Goal: Task Accomplishment & Management: Use online tool/utility

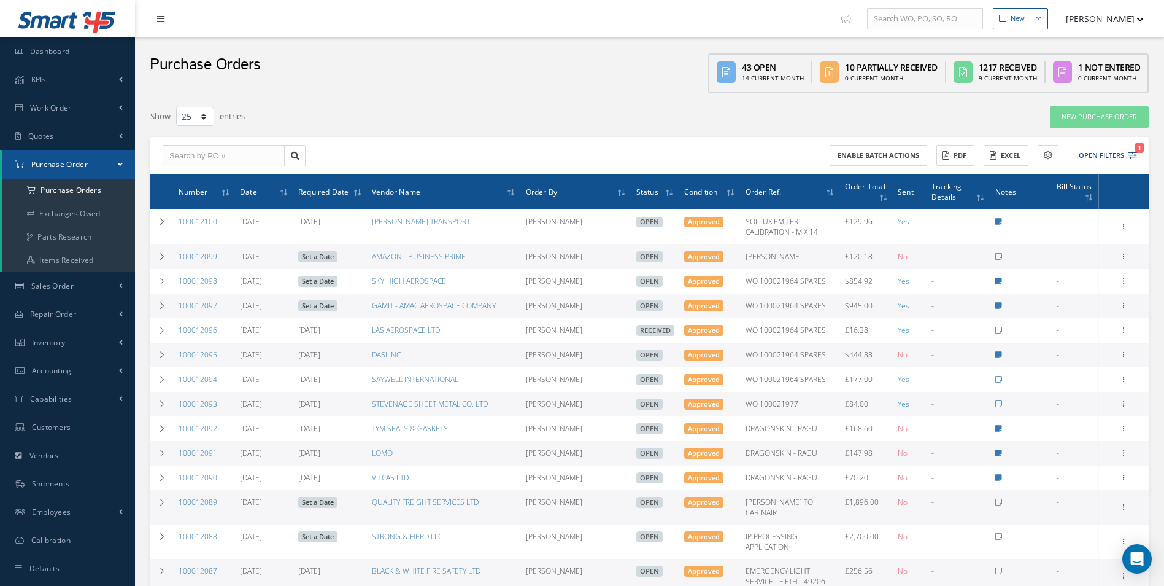
select select "25"
click at [80, 185] on a=1&status_id=2&status_id=3&status_id=5&collapsedFilters"] "Purchase Orders" at bounding box center [68, 190] width 133 height 23
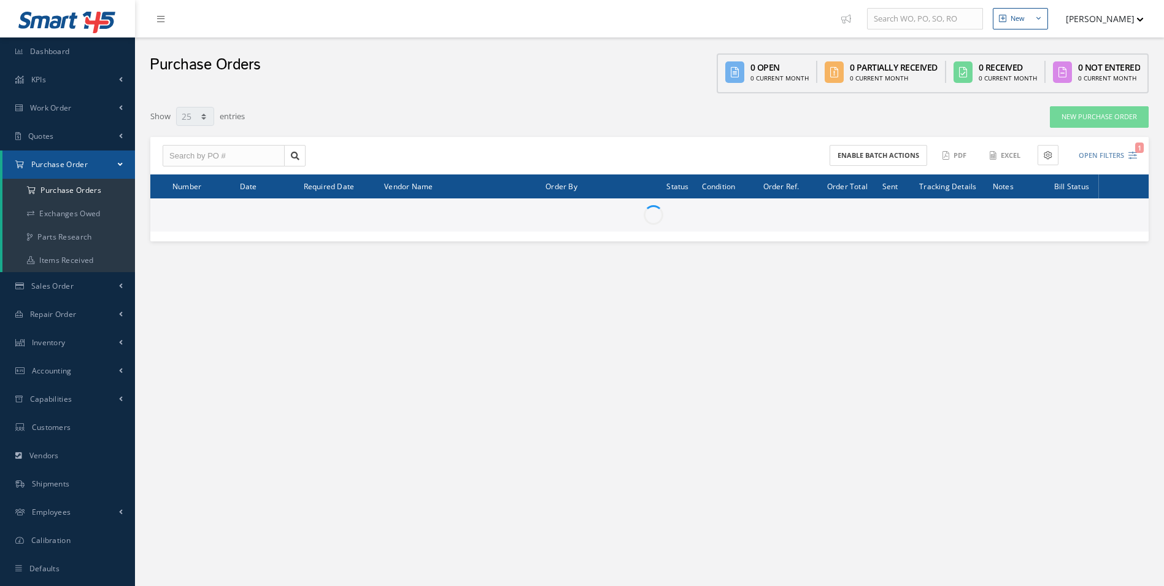
select select "25"
click at [215, 160] on input "text" at bounding box center [224, 156] width 122 height 22
paste input "100012065"
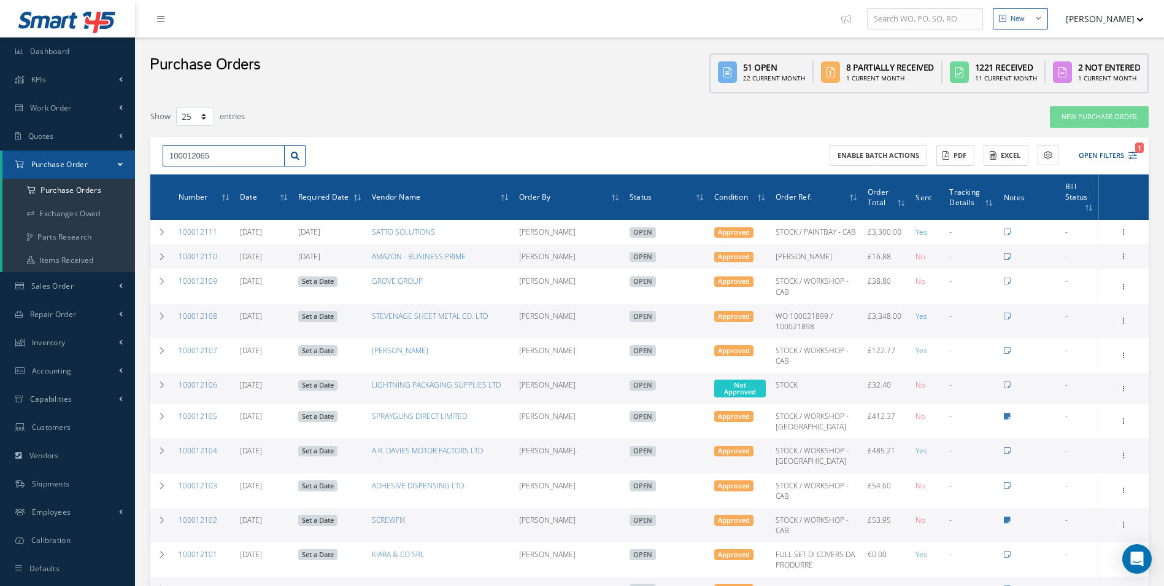
type input "100012065"
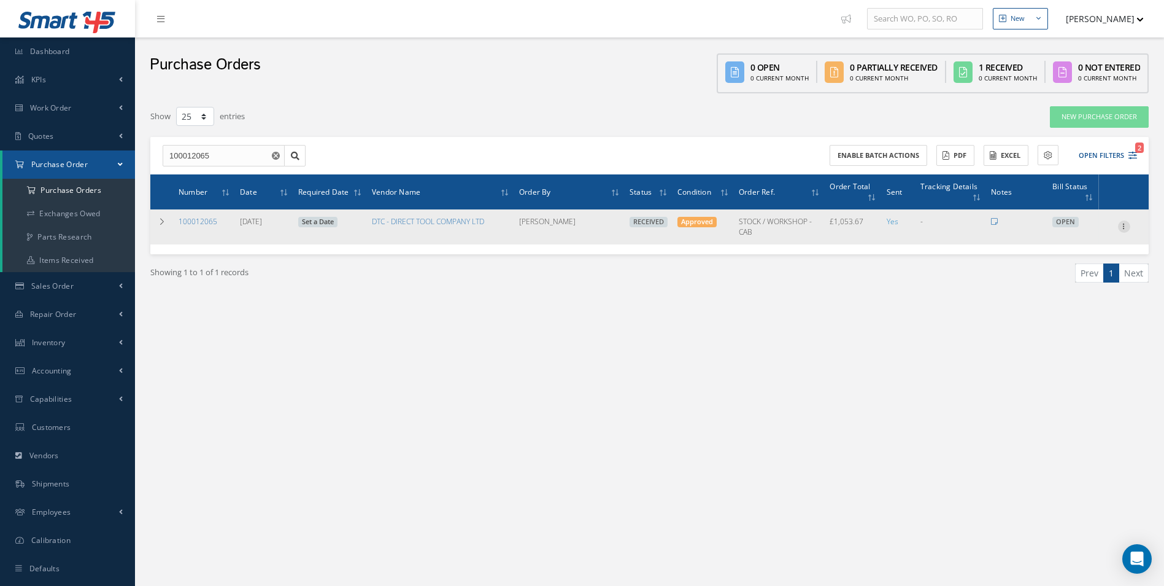
click at [1120, 224] on icon at bounding box center [1124, 225] width 12 height 10
click at [1067, 277] on link "Create Bill" at bounding box center [1068, 282] width 97 height 16
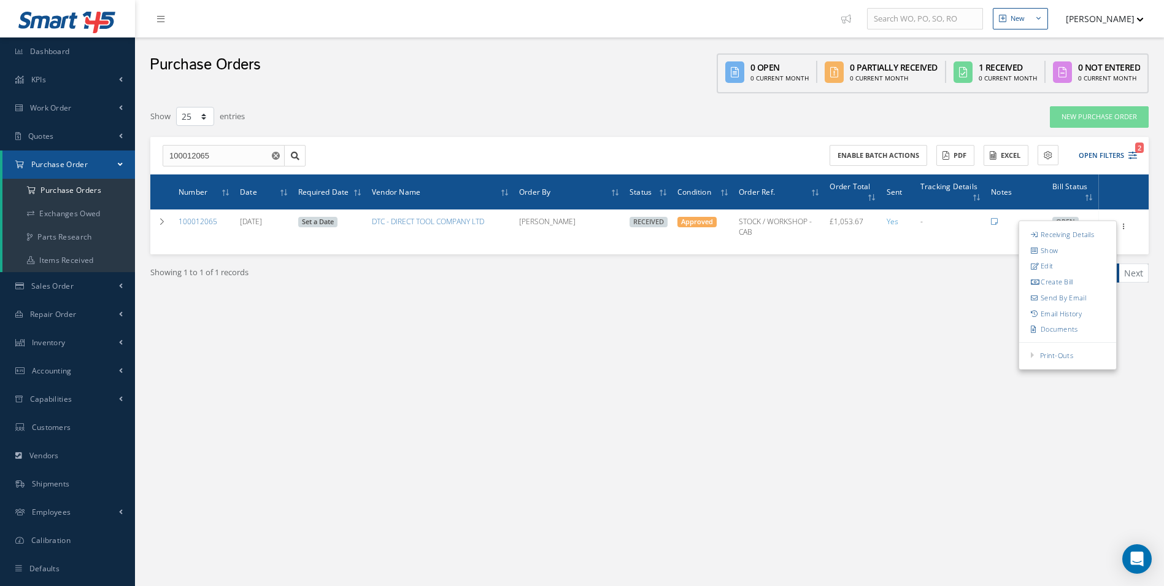
type input "175.61"
type input "0.00"
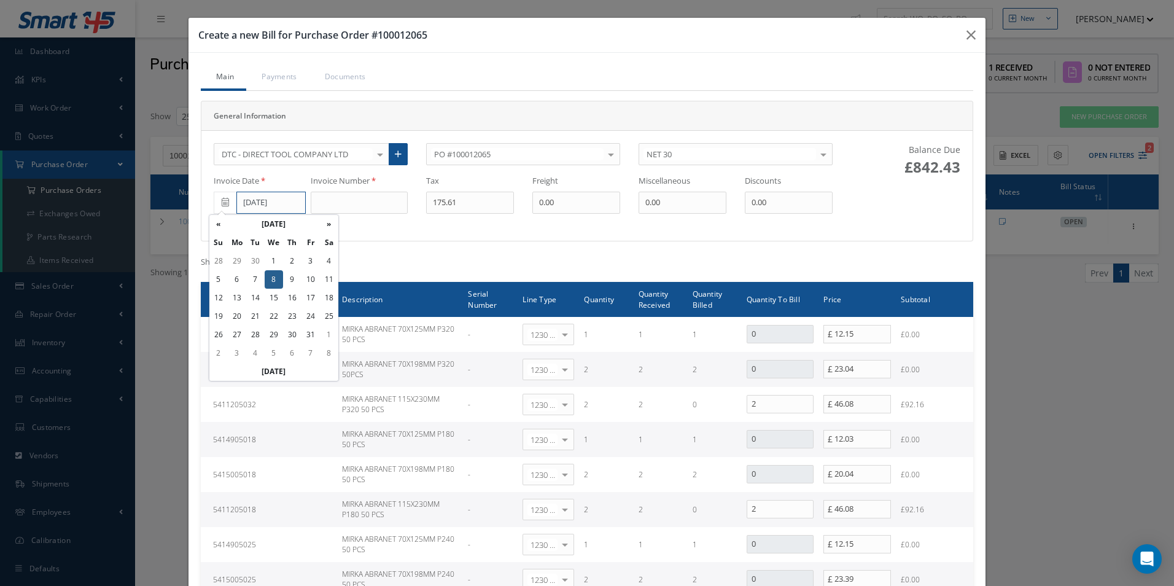
click at [281, 203] on input "[DATE]" at bounding box center [270, 203] width 69 height 22
click at [308, 263] on td "3" at bounding box center [310, 261] width 18 height 18
type input "[DATE]"
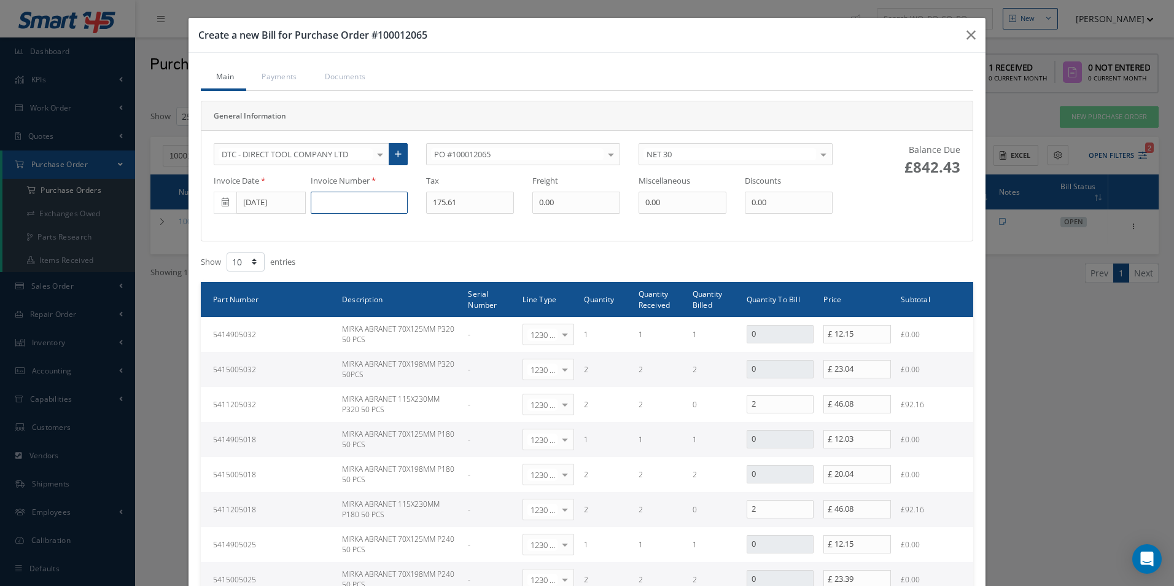
click at [354, 196] on input at bounding box center [359, 203] width 97 height 22
paste input "0000576211"
type input "0000576211"
type input "76.84"
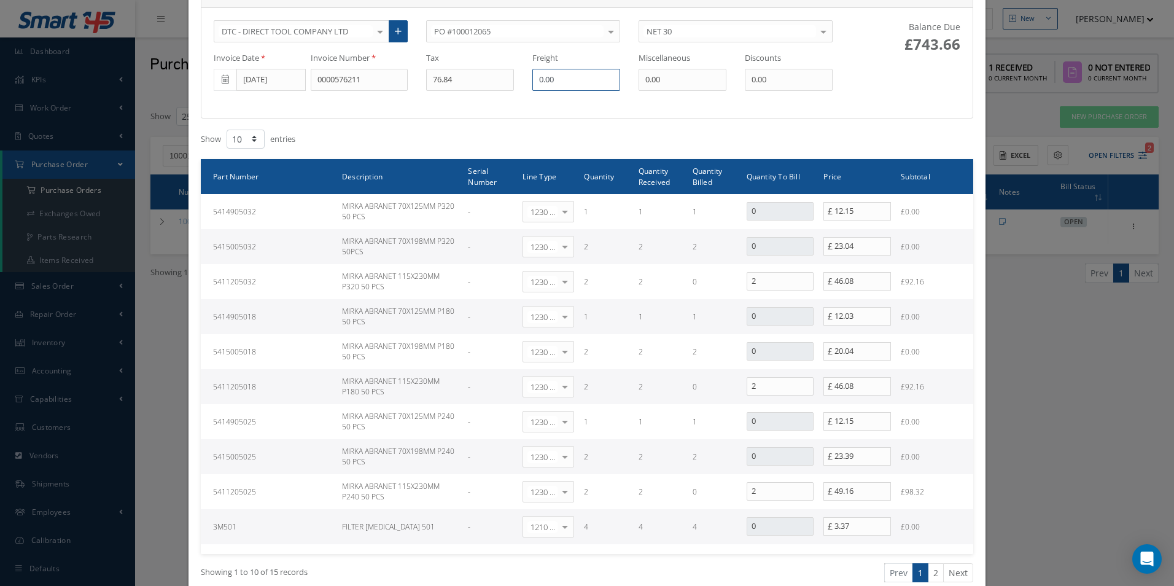
scroll to position [184, 0]
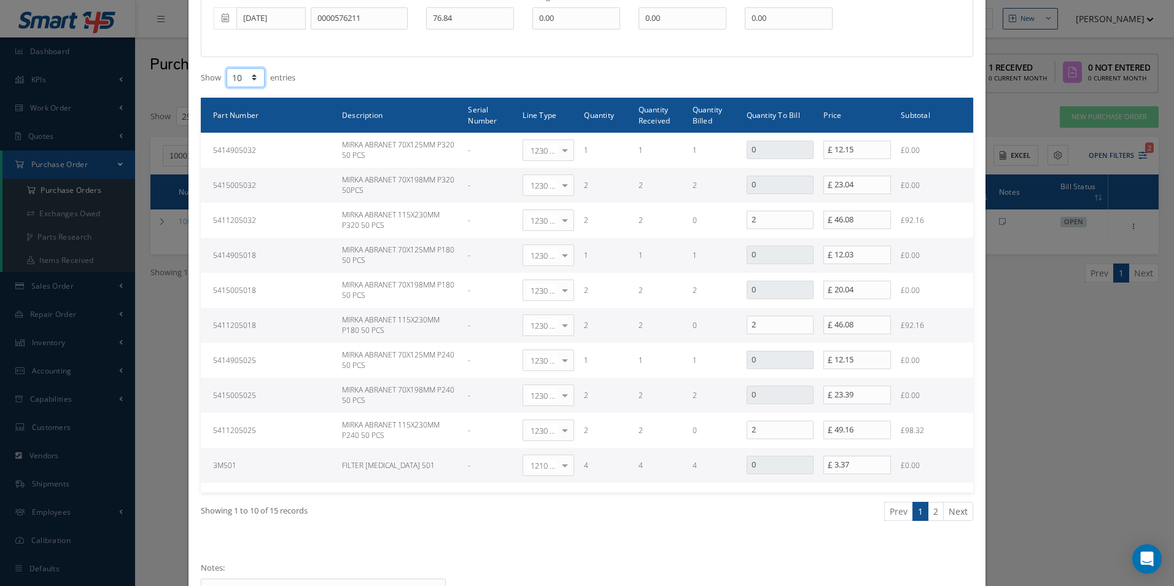
drag, startPoint x: 243, startPoint y: 72, endPoint x: 243, endPoint y: 81, distance: 9.2
click at [243, 72] on select "10 25 50 100" at bounding box center [246, 77] width 38 height 19
select select "25"
click at [227, 68] on select "10 25 50 100" at bounding box center [246, 77] width 38 height 19
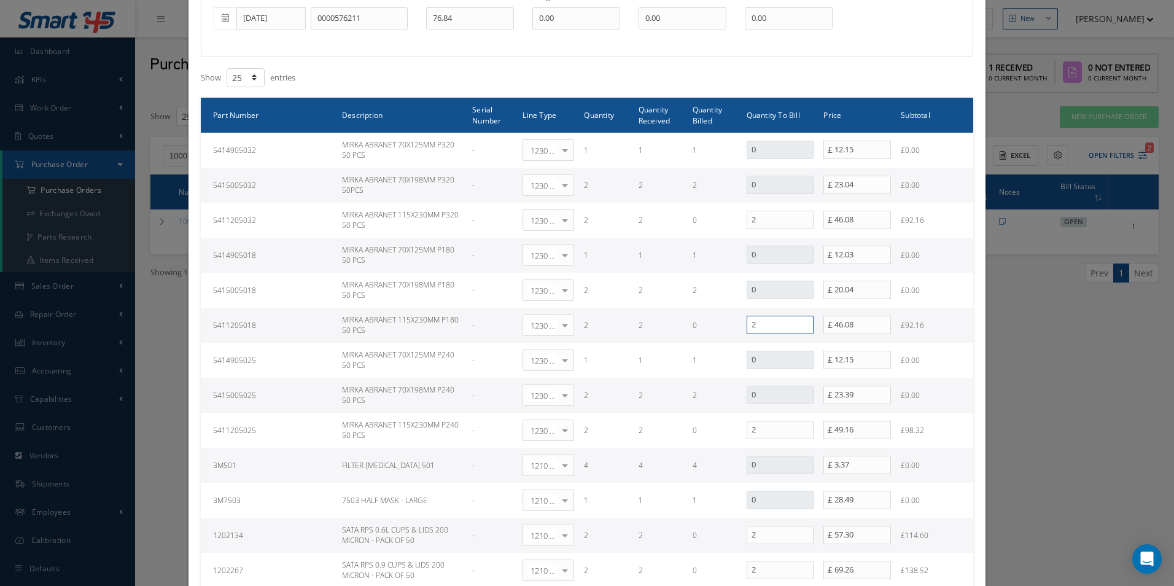
drag, startPoint x: 691, startPoint y: 327, endPoint x: 611, endPoint y: 319, distance: 80.1
click at [637, 327] on tr "5411205018 MIRKA ABRANET 115X230MM P180 50 PCS - 1230 | Inventory - Misc. Works…" at bounding box center [587, 325] width 772 height 35
type input "0"
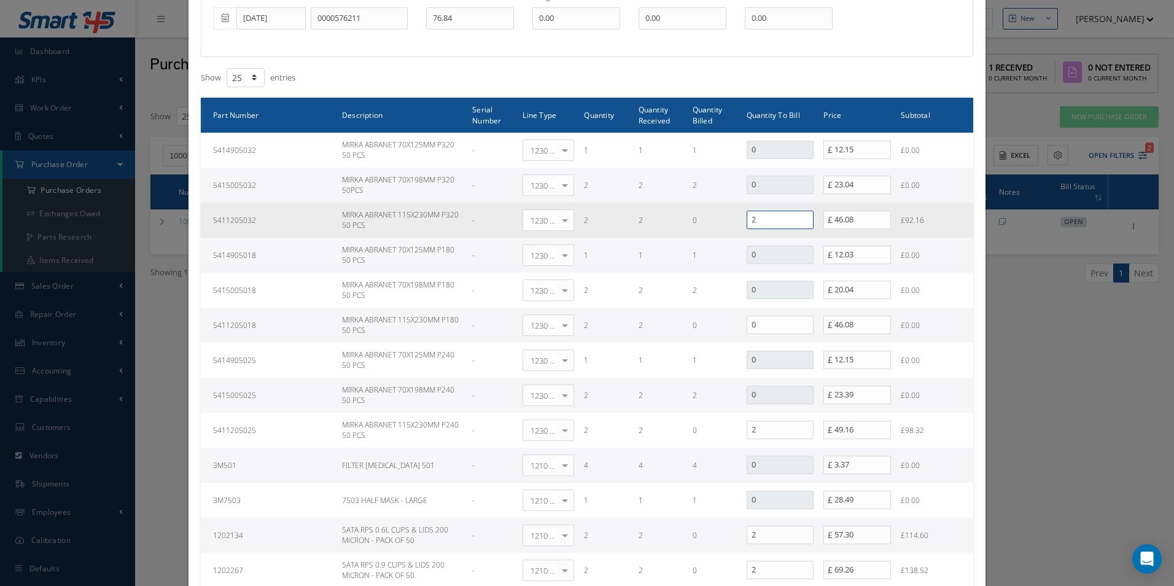
drag, startPoint x: 766, startPoint y: 217, endPoint x: 575, endPoint y: 209, distance: 191.7
click at [579, 214] on tr "5411205032 MIRKA ABRANET 115X230MM P320 50 PCS - 1230 | Inventory - Misc. Works…" at bounding box center [587, 220] width 772 height 35
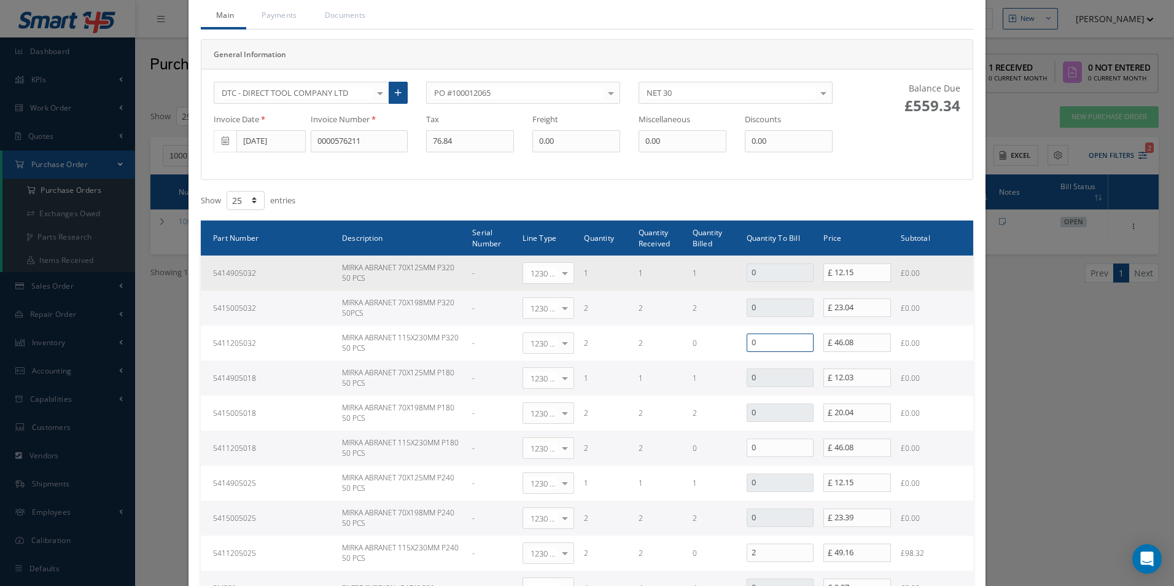
scroll to position [123, 0]
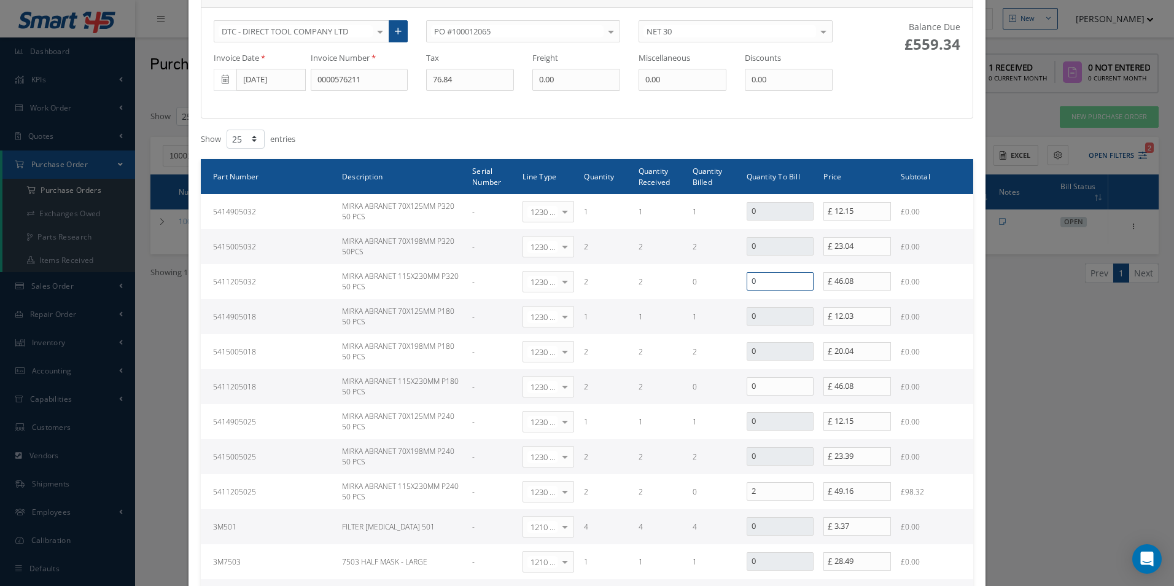
type input "0"
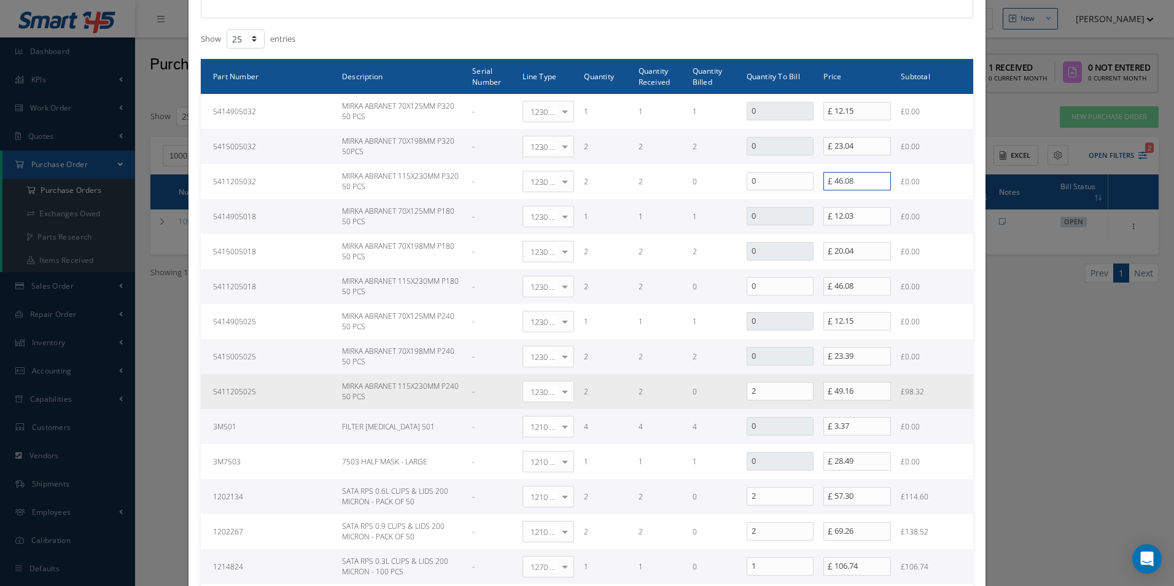
scroll to position [246, 0]
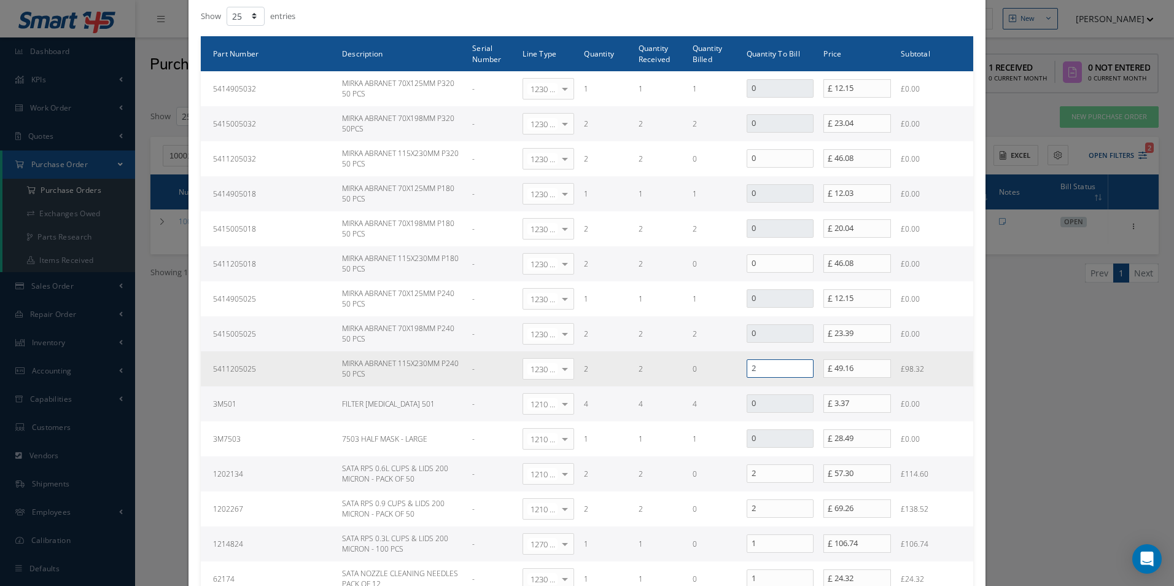
drag, startPoint x: 762, startPoint y: 360, endPoint x: 616, endPoint y: 381, distance: 147.6
click at [672, 375] on tr "5411205025 MIRKA ABRANET 115X230MM P240 50 PCS - 1230 | Inventory - Misc. Works…" at bounding box center [587, 368] width 772 height 35
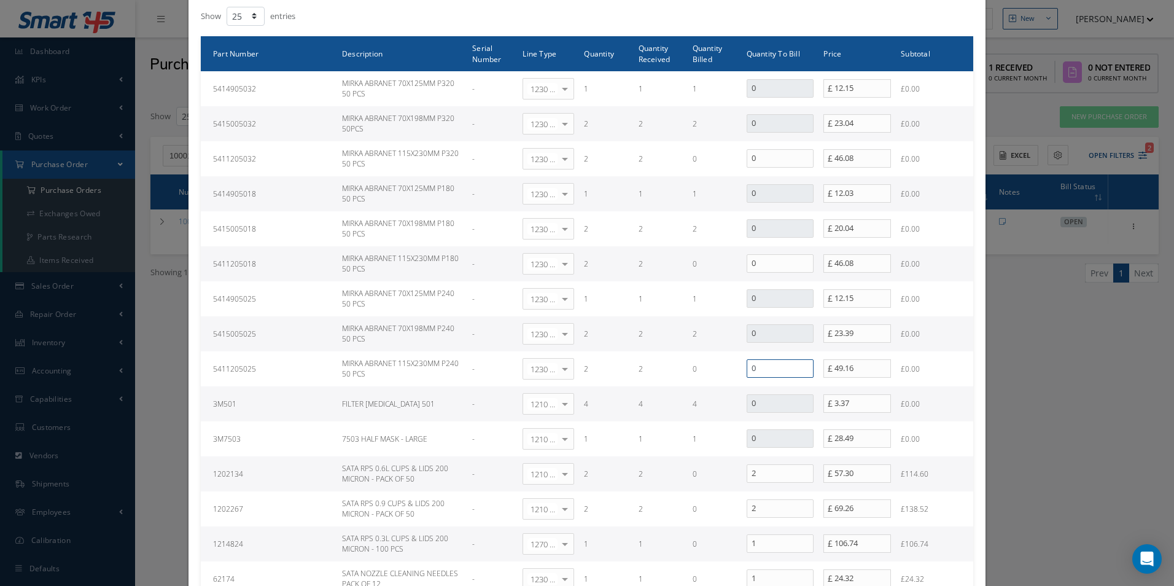
type input "0"
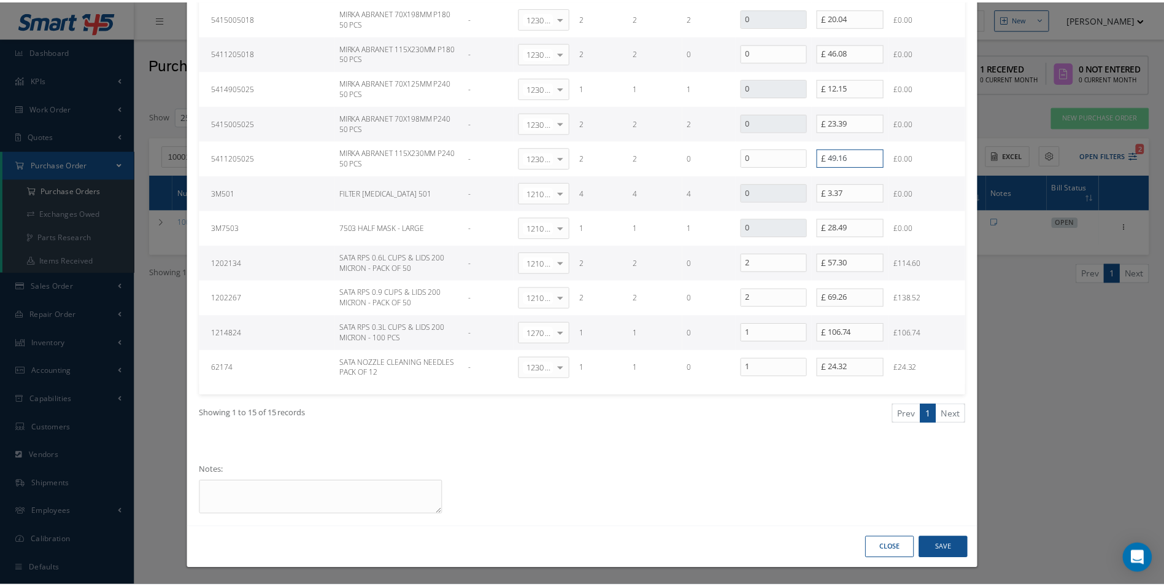
scroll to position [457, 0]
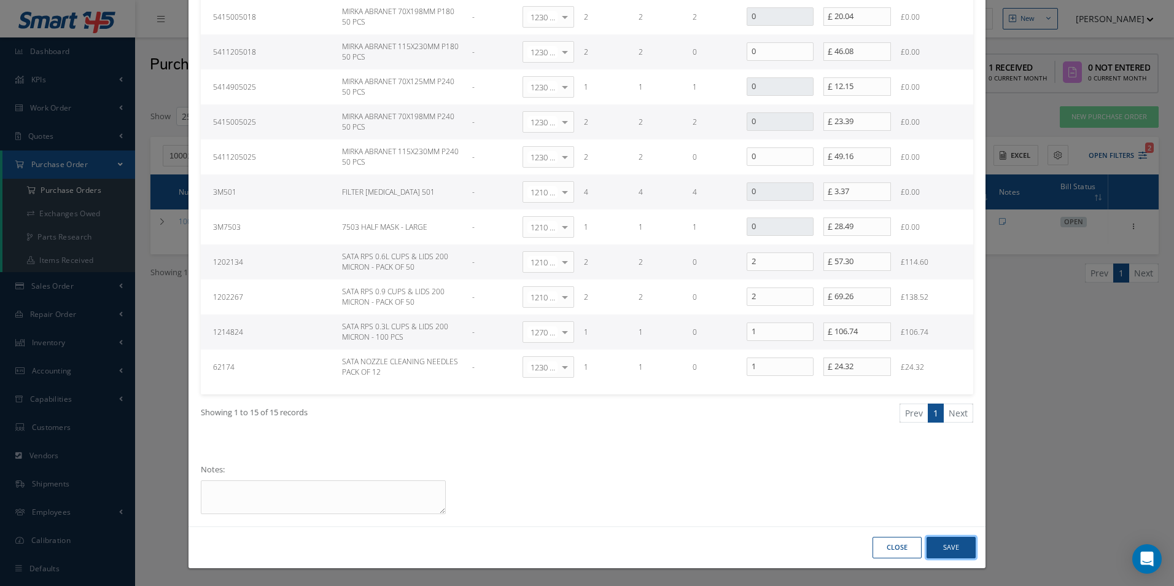
click at [935, 544] on button "Save" at bounding box center [950, 546] width 49 height 21
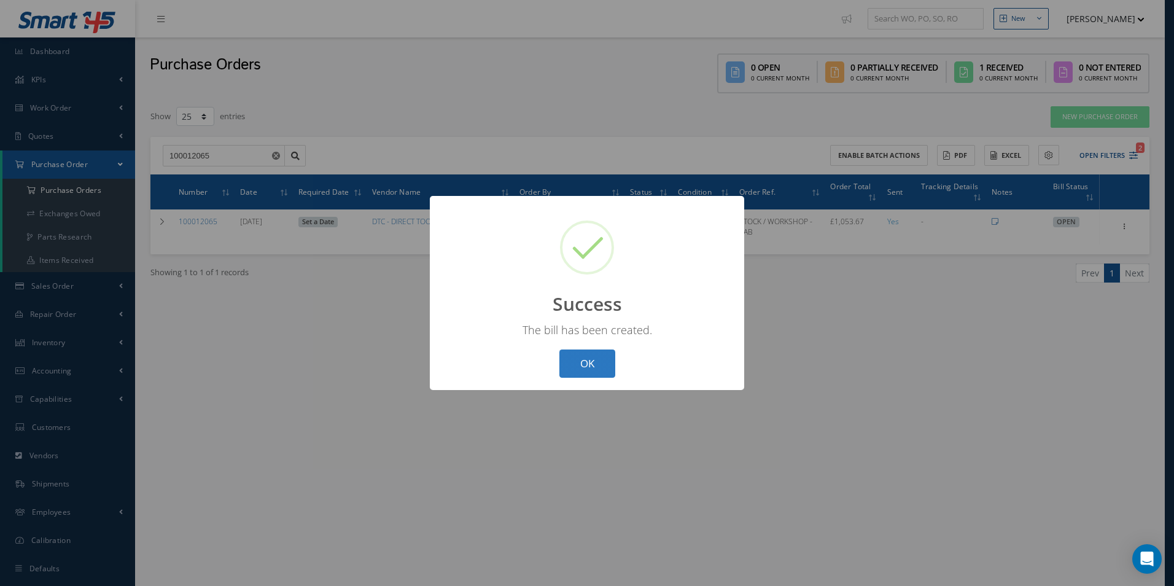
click at [597, 369] on button "OK" at bounding box center [587, 363] width 56 height 29
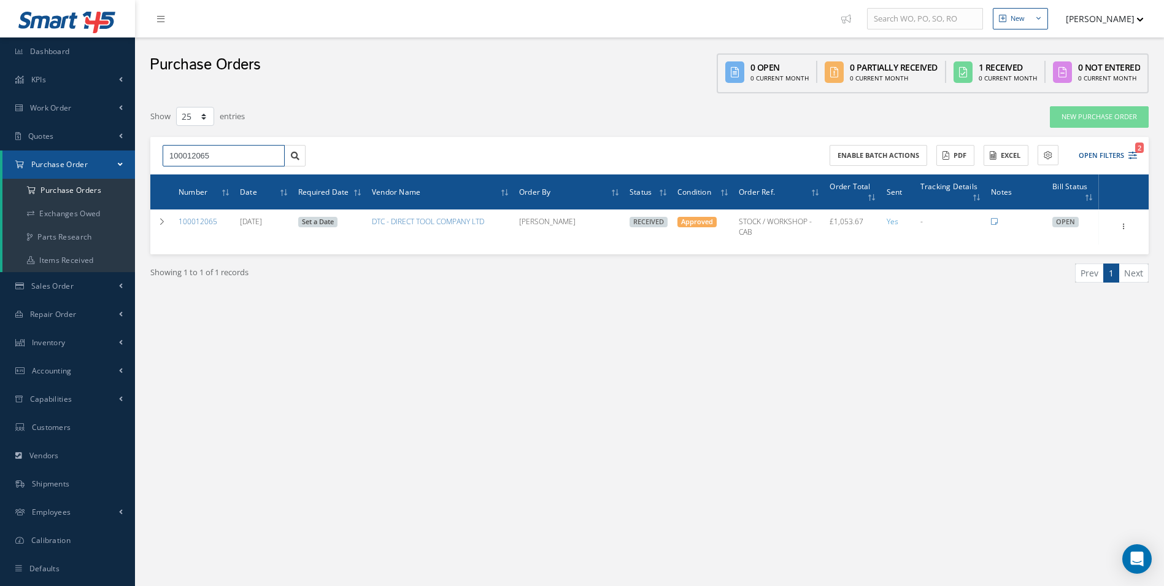
drag, startPoint x: 112, startPoint y: 166, endPoint x: 61, endPoint y: 156, distance: 51.9
click at [85, 163] on div "Smart 145 Dashboard KPIs Work Order Accounting Work Order Work Order Work Order…" at bounding box center [582, 305] width 1164 height 611
type input "100012096"
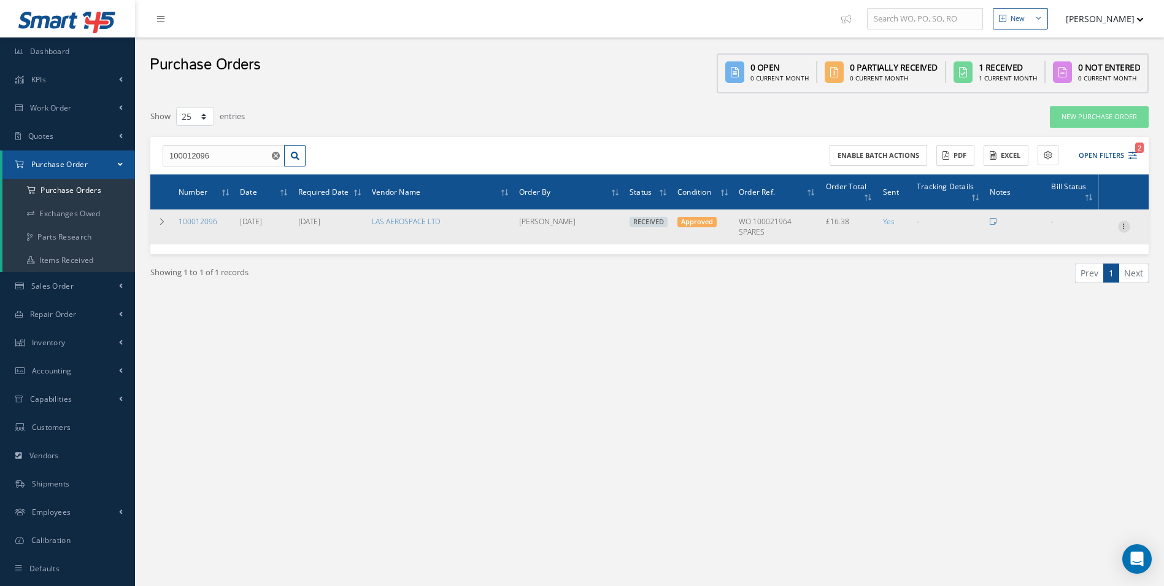
click at [1122, 230] on icon at bounding box center [1124, 225] width 12 height 10
click at [1085, 282] on link "Create Bill" at bounding box center [1068, 282] width 97 height 16
type input "2.73"
type input "8.45"
type input "0.00"
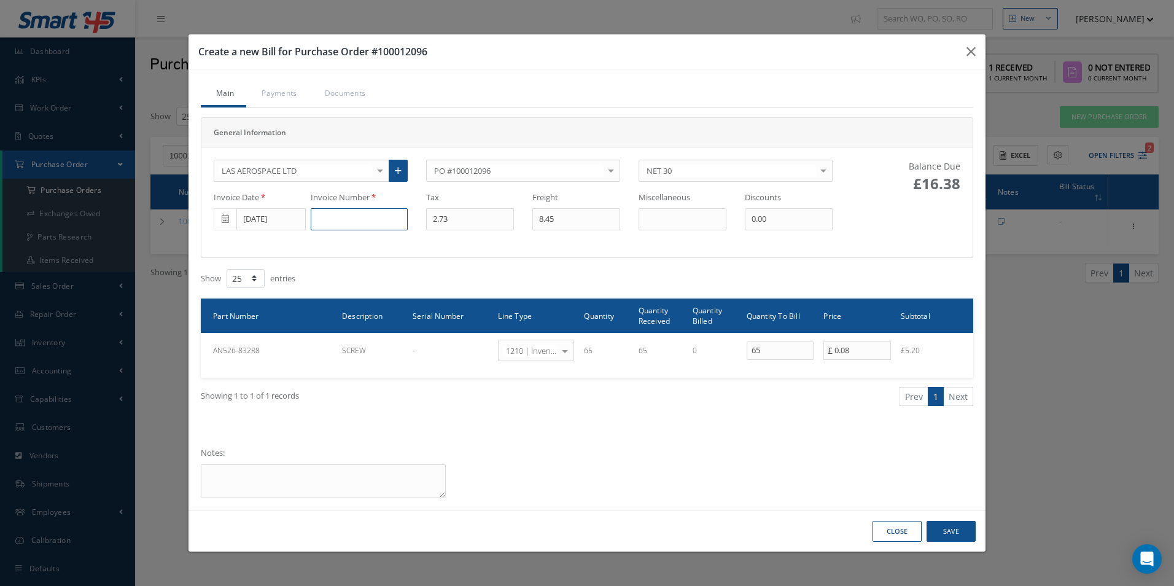
click at [341, 217] on input at bounding box center [359, 219] width 97 height 22
paste input "834008"
type input "834008"
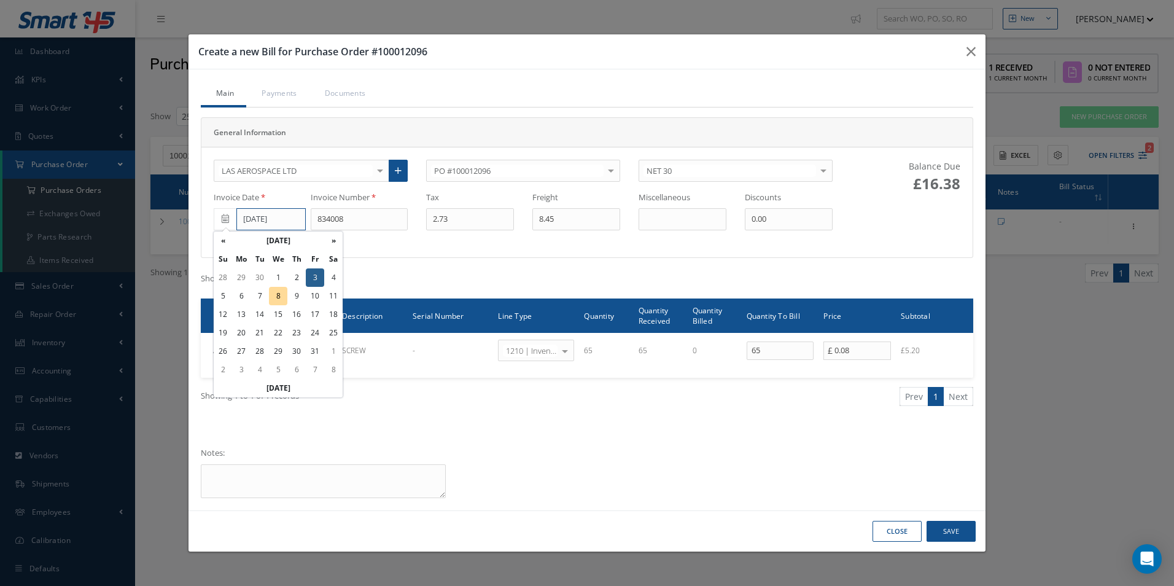
click at [255, 220] on input "[DATE]" at bounding box center [270, 219] width 69 height 22
click at [237, 297] on td "6" at bounding box center [241, 296] width 18 height 18
type input "[DATE]"
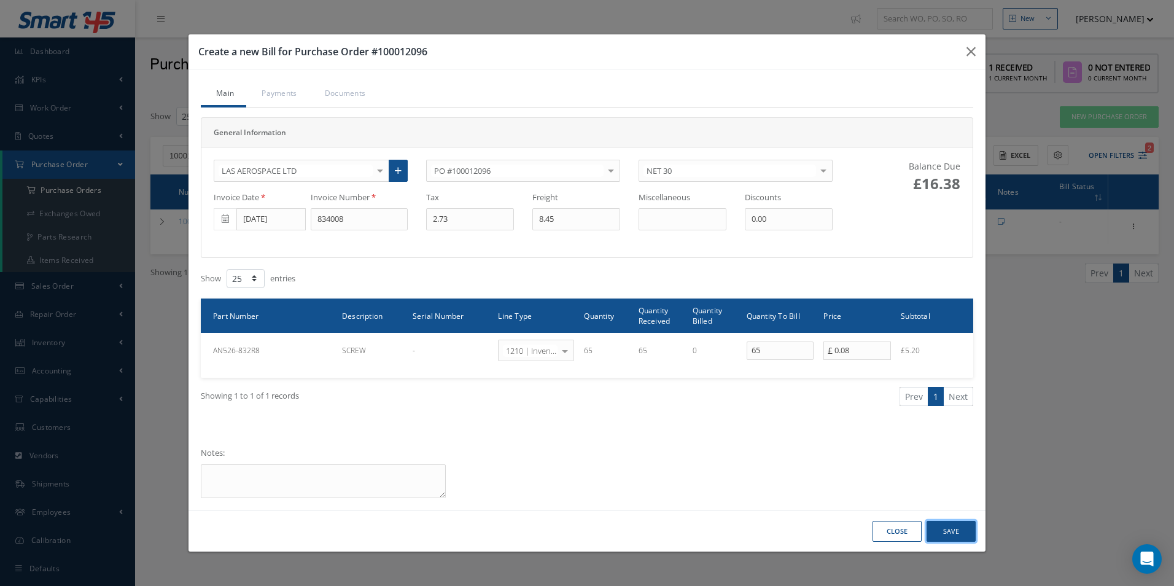
click at [974, 534] on button "Save" at bounding box center [950, 531] width 49 height 21
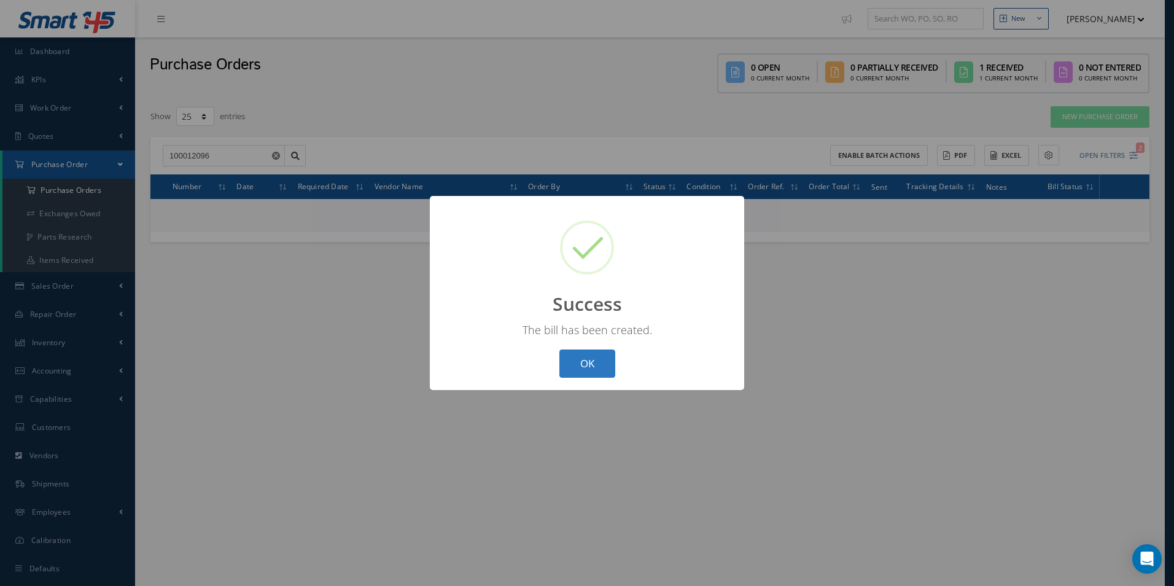
click at [600, 368] on button "OK" at bounding box center [587, 363] width 56 height 29
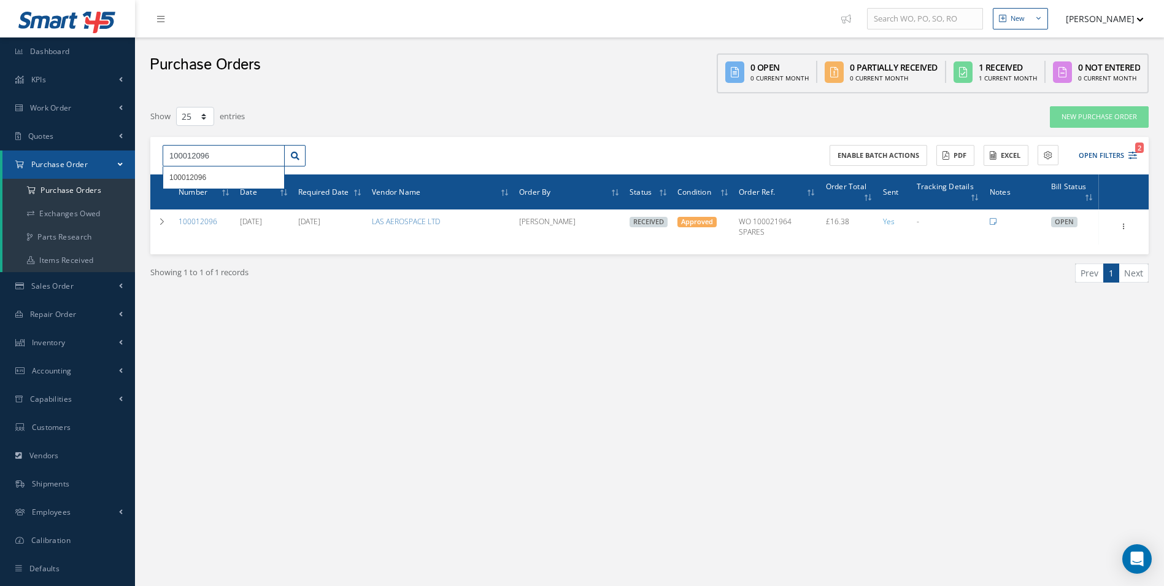
drag, startPoint x: 190, startPoint y: 158, endPoint x: 0, endPoint y: 163, distance: 190.3
click at [0, 166] on html "Smart 145 Dashboard KPIs Work Order Accounting Work Order Work Order Work Order…" at bounding box center [582, 293] width 1164 height 586
paste input "58"
type input "100012058"
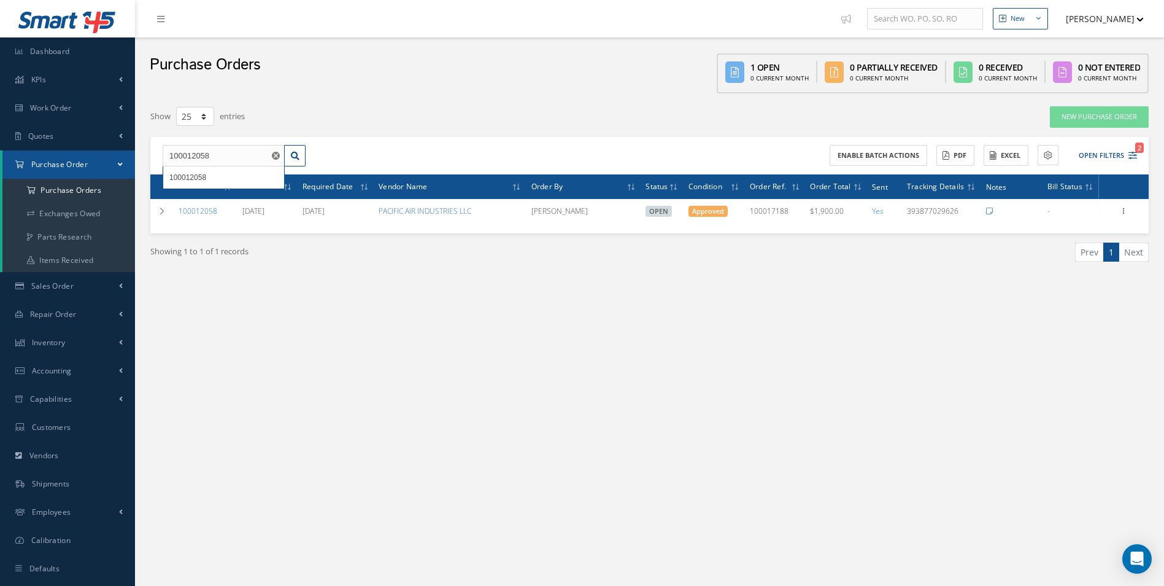
click at [390, 342] on div "New New Work Order New Purchase Order New Customer Quote New Sales Order New Re…" at bounding box center [649, 305] width 1029 height 611
click at [276, 153] on use "Reset" at bounding box center [276, 156] width 8 height 8
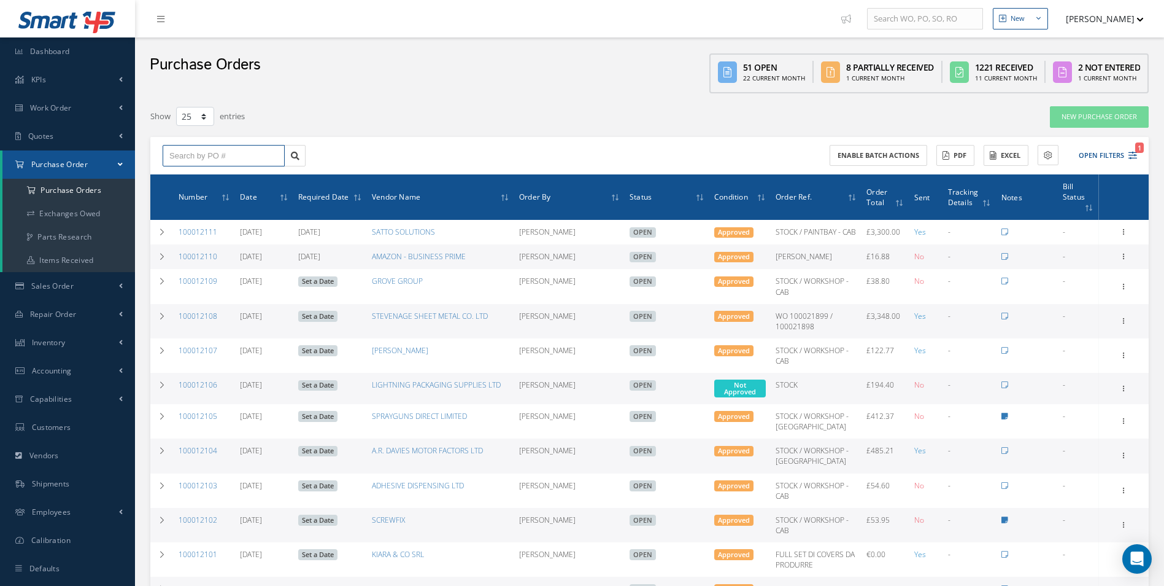
click at [206, 164] on input "text" at bounding box center [224, 156] width 122 height 22
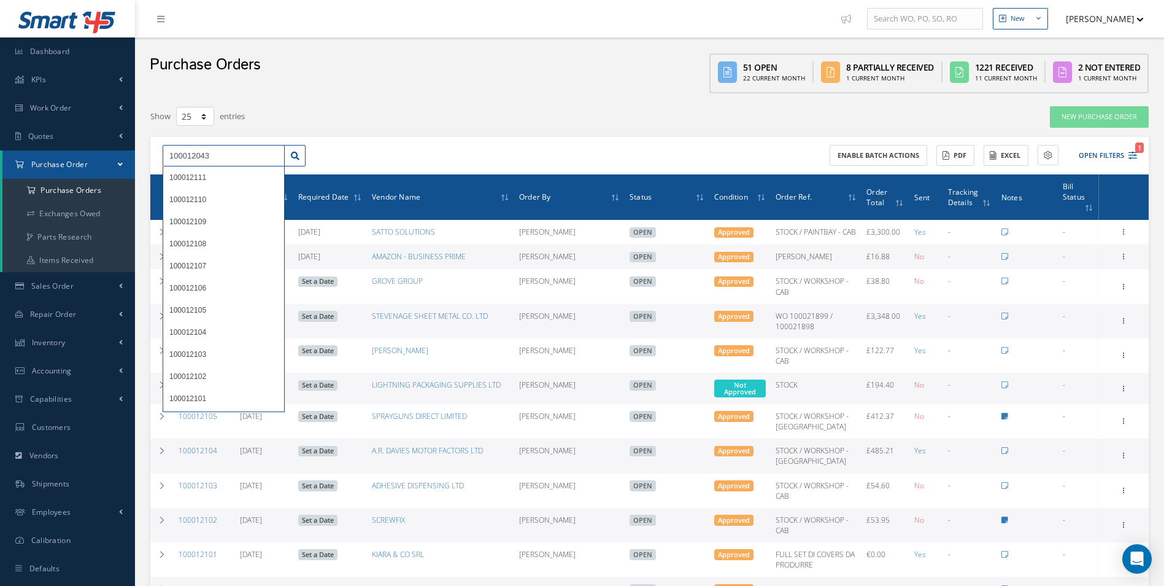
type input "100012043"
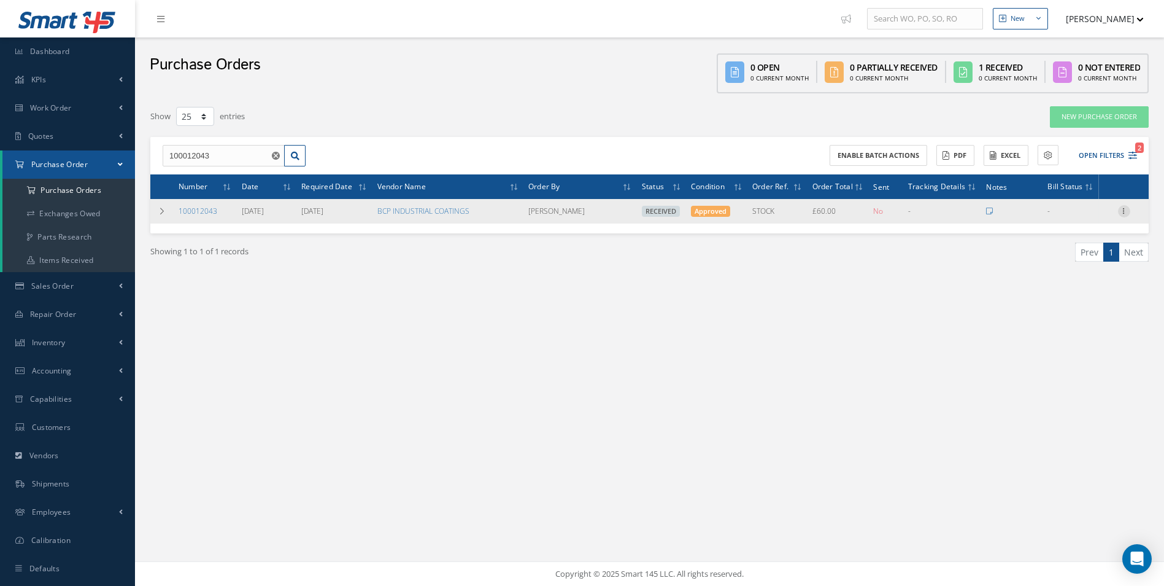
click at [1122, 212] on icon at bounding box center [1124, 210] width 12 height 10
click at [1077, 264] on link "Create Bill" at bounding box center [1068, 266] width 97 height 16
type input "10.00"
type input "0.00"
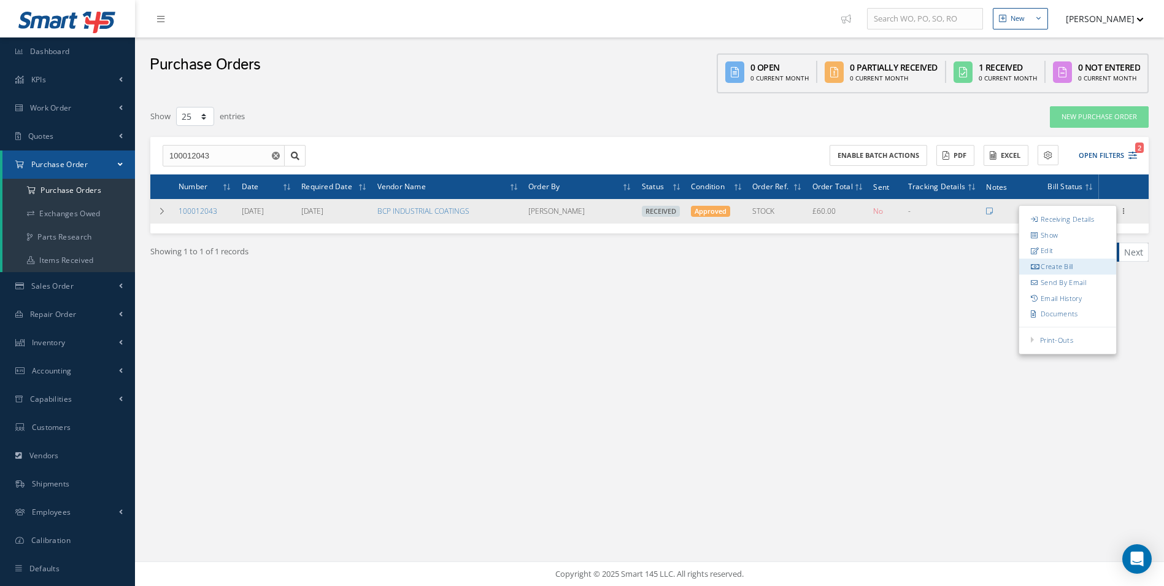
type input "0.00"
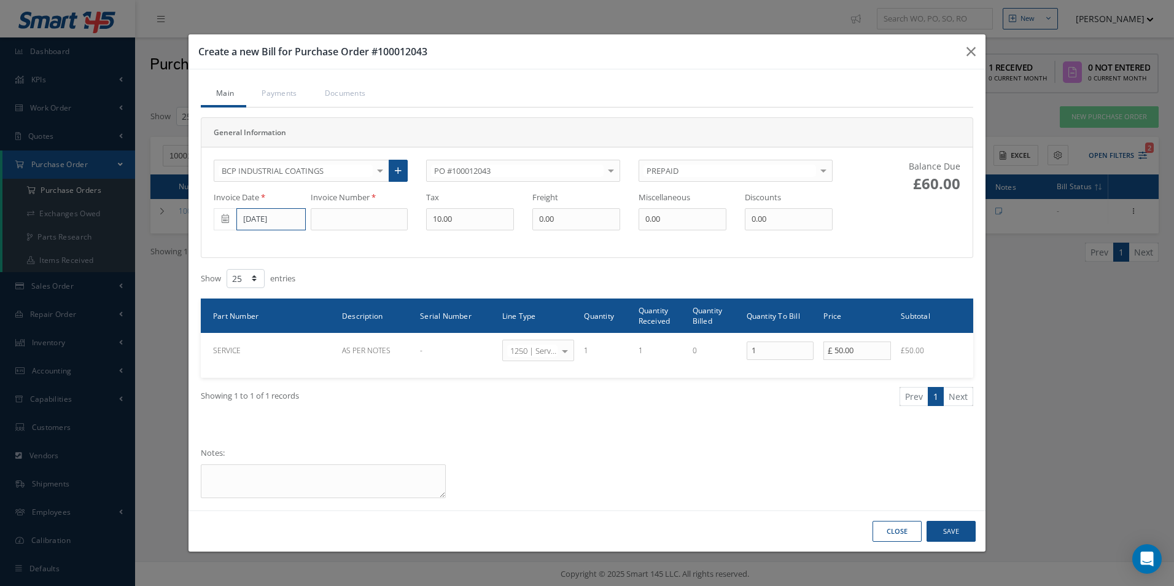
click at [292, 218] on input "[DATE]" at bounding box center [270, 219] width 69 height 22
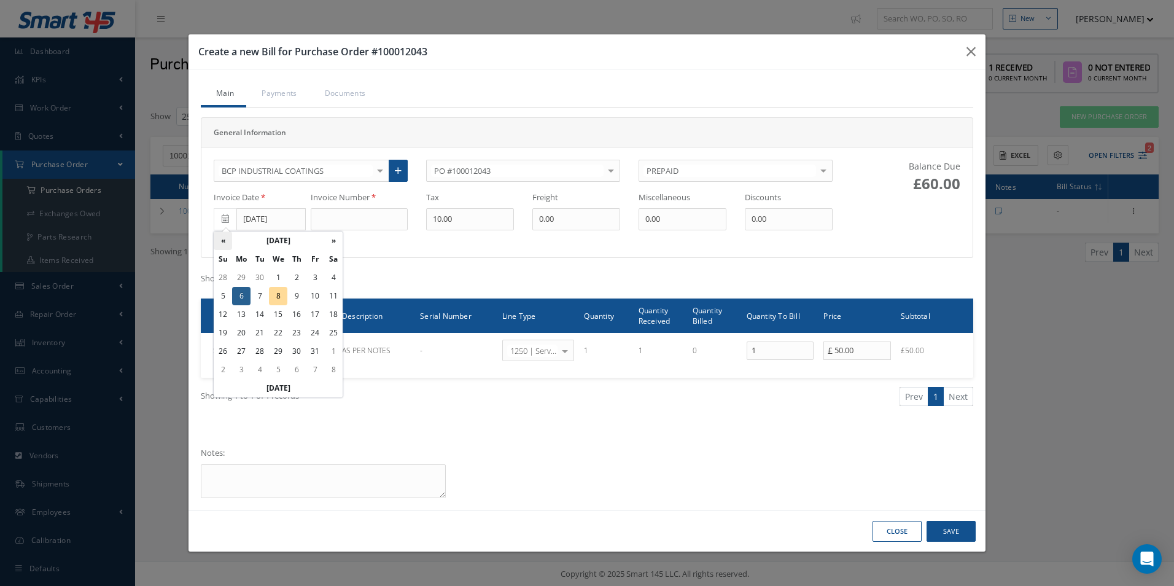
click at [227, 239] on th "«" at bounding box center [223, 240] width 18 height 18
click at [313, 334] on td "26" at bounding box center [315, 332] width 18 height 18
type input "09/26/2025"
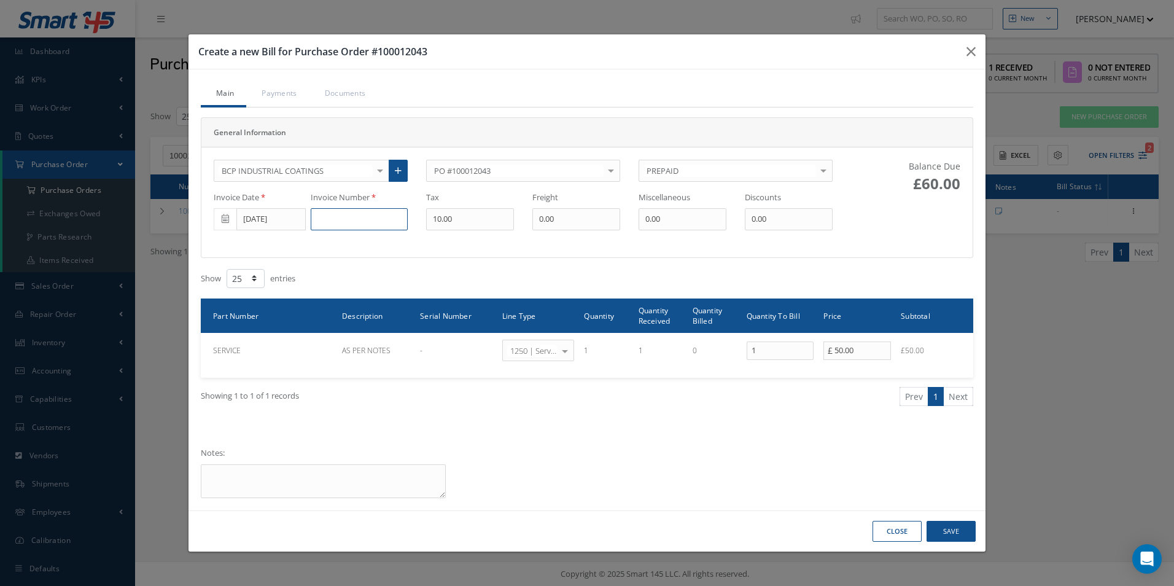
click at [360, 213] on input at bounding box center [359, 219] width 97 height 22
type input "08433"
click at [967, 525] on button "Save" at bounding box center [950, 531] width 49 height 21
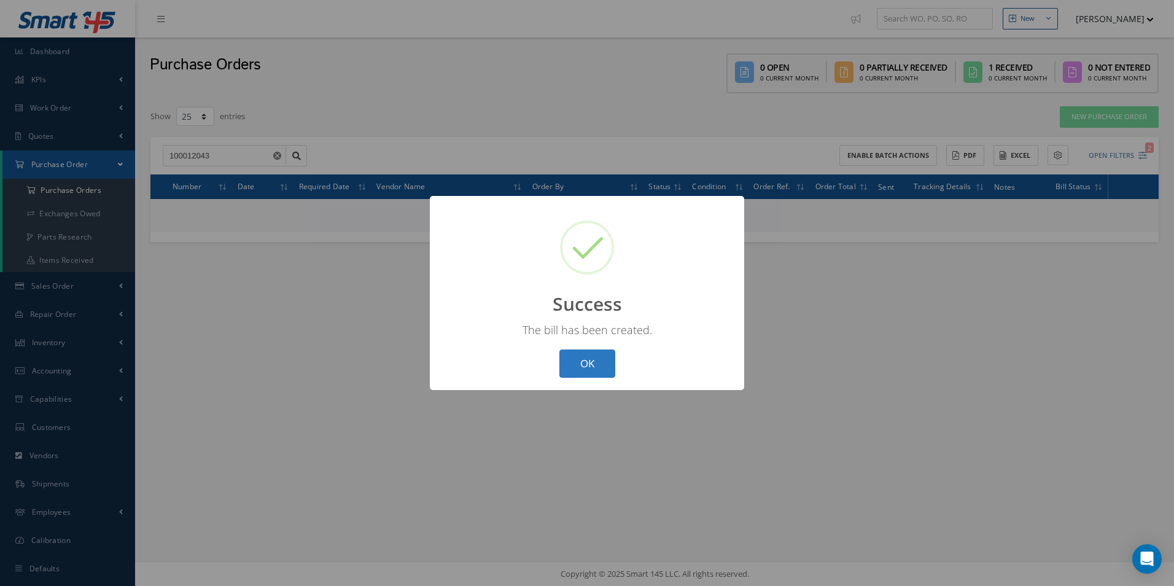
click at [583, 355] on button "OK" at bounding box center [587, 363] width 56 height 29
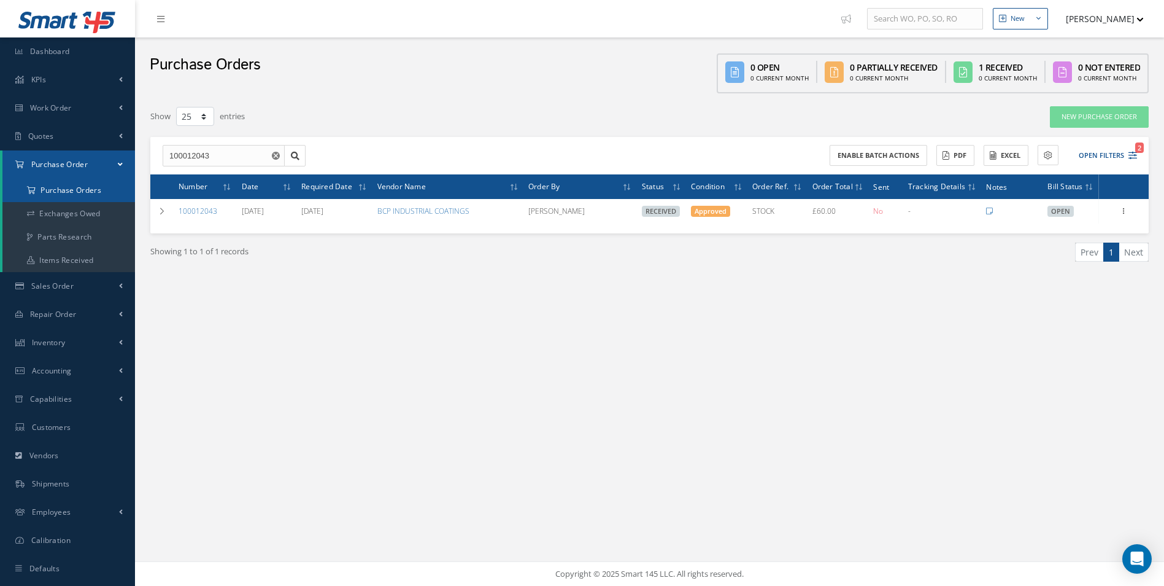
click at [82, 190] on a=1&status_id=2&status_id=3&status_id=5&collapsedFilters"] "Purchase Orders" at bounding box center [68, 190] width 133 height 23
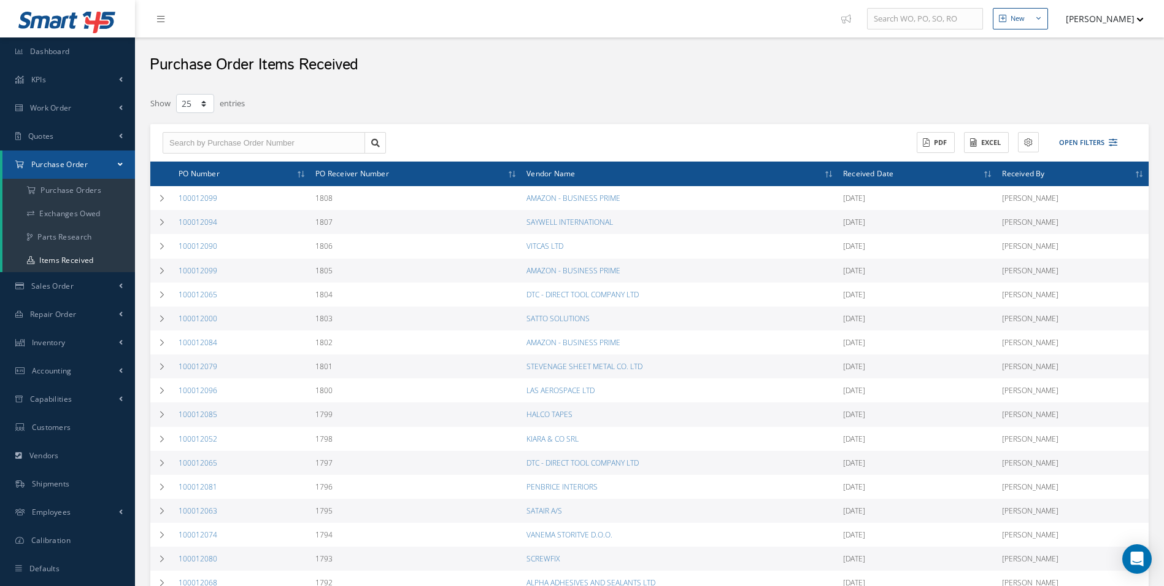
select select "25"
click at [220, 137] on input "text" at bounding box center [264, 143] width 203 height 22
paste input "100012065"
type input "100012065"
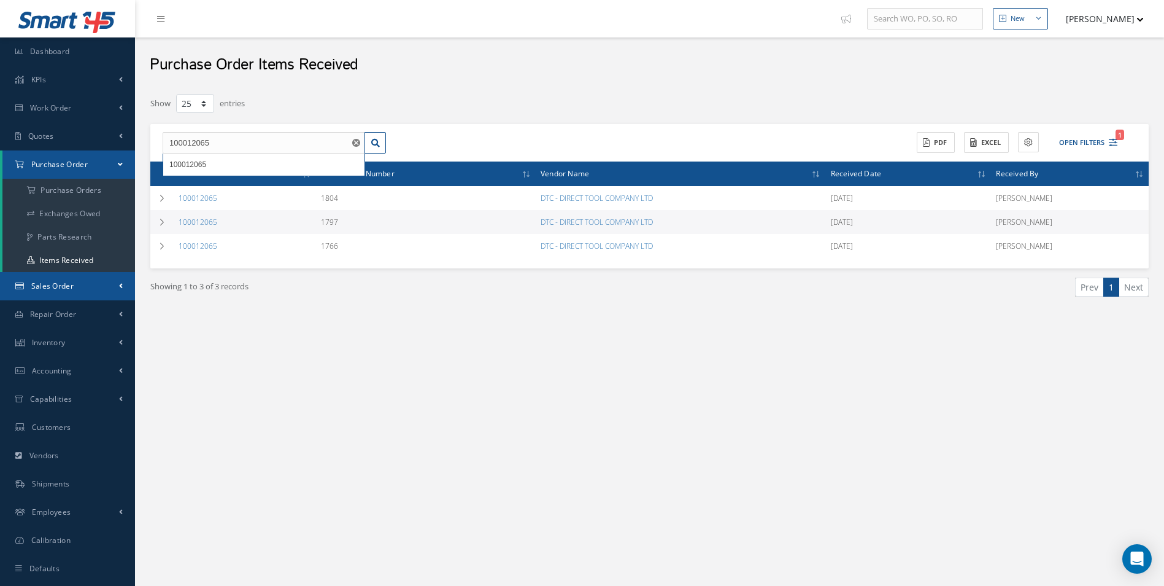
click at [94, 292] on link "Sales Order" at bounding box center [67, 286] width 135 height 28
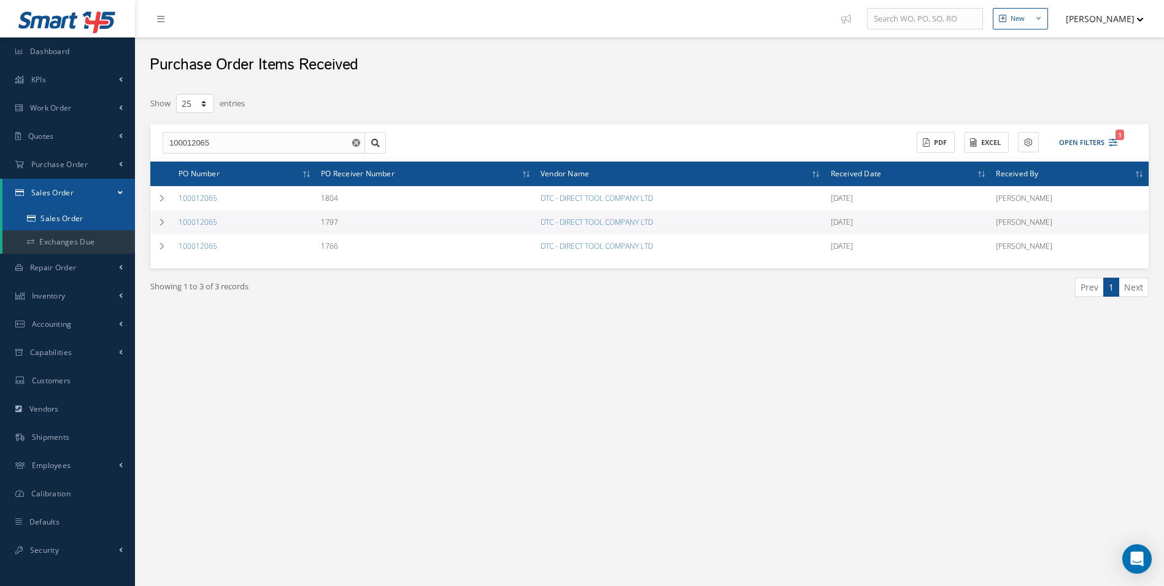
click at [77, 217] on link "Sales Order" at bounding box center [68, 218] width 133 height 23
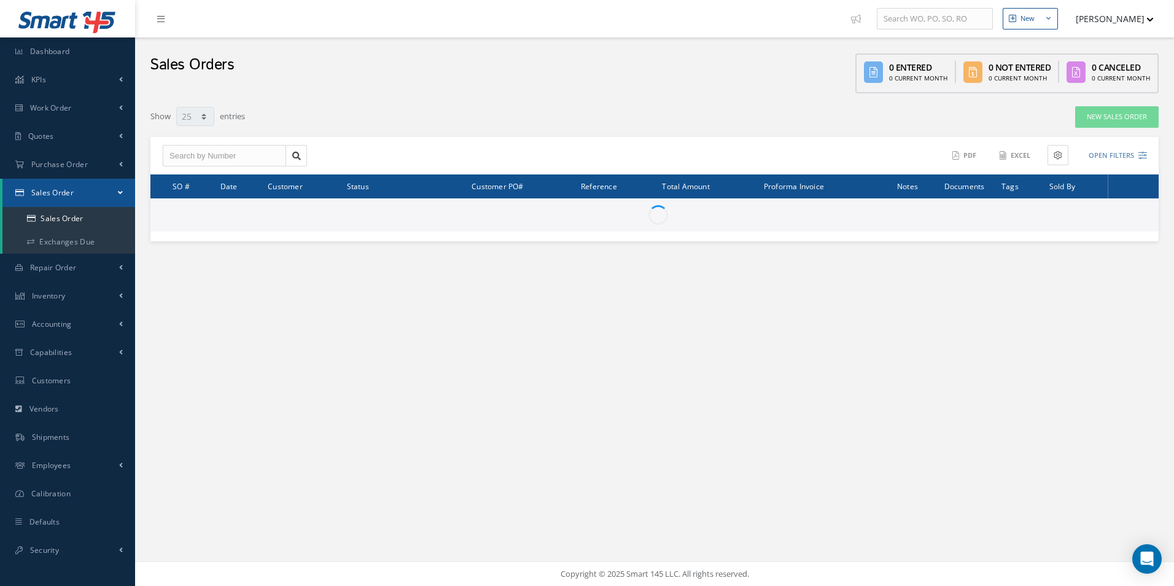
select select "25"
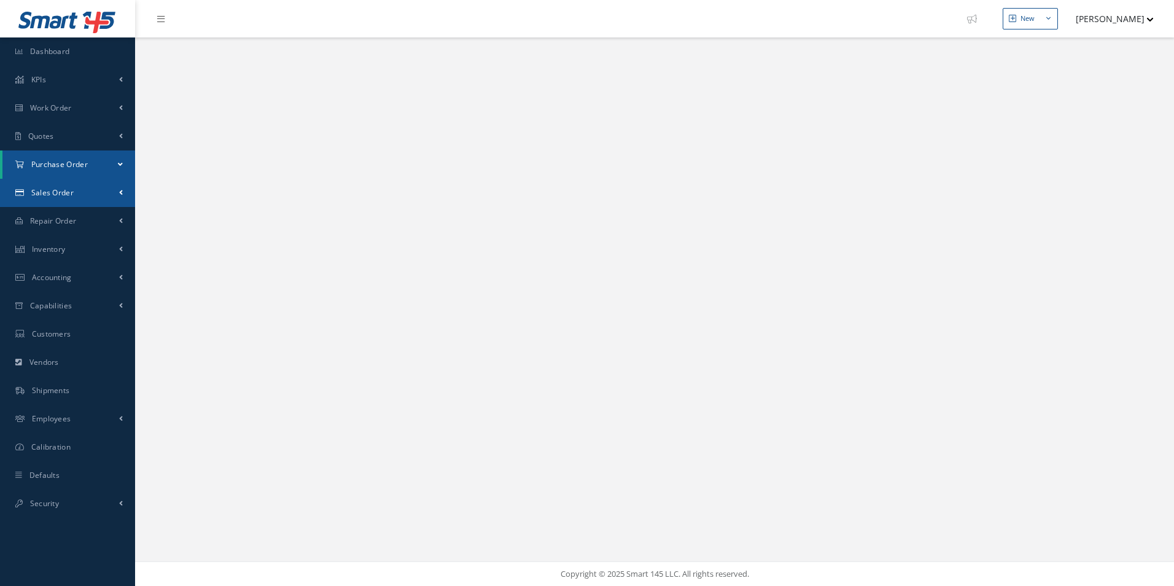
select select "25"
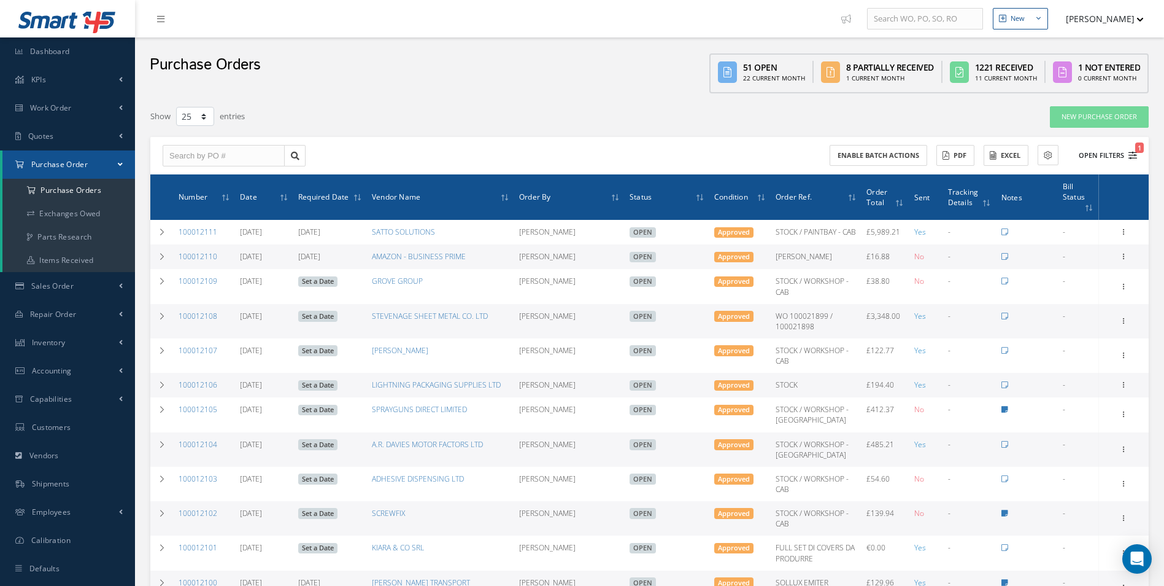
click at [1111, 157] on button "Open Filters 1" at bounding box center [1102, 155] width 69 height 20
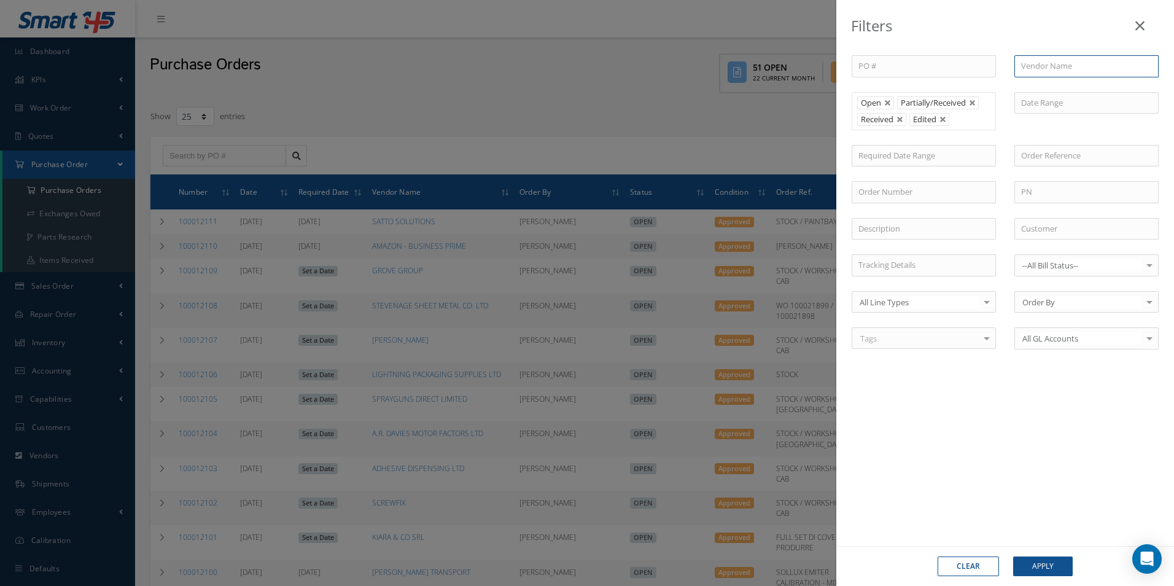
click at [1050, 63] on input "text" at bounding box center [1086, 66] width 144 height 22
click at [1050, 93] on div "VANEMA STORITVE D.O.O." at bounding box center [1086, 88] width 131 height 12
type input "VANEMA STORITVE D.O.O."
click at [1042, 564] on button "Apply" at bounding box center [1043, 566] width 60 height 20
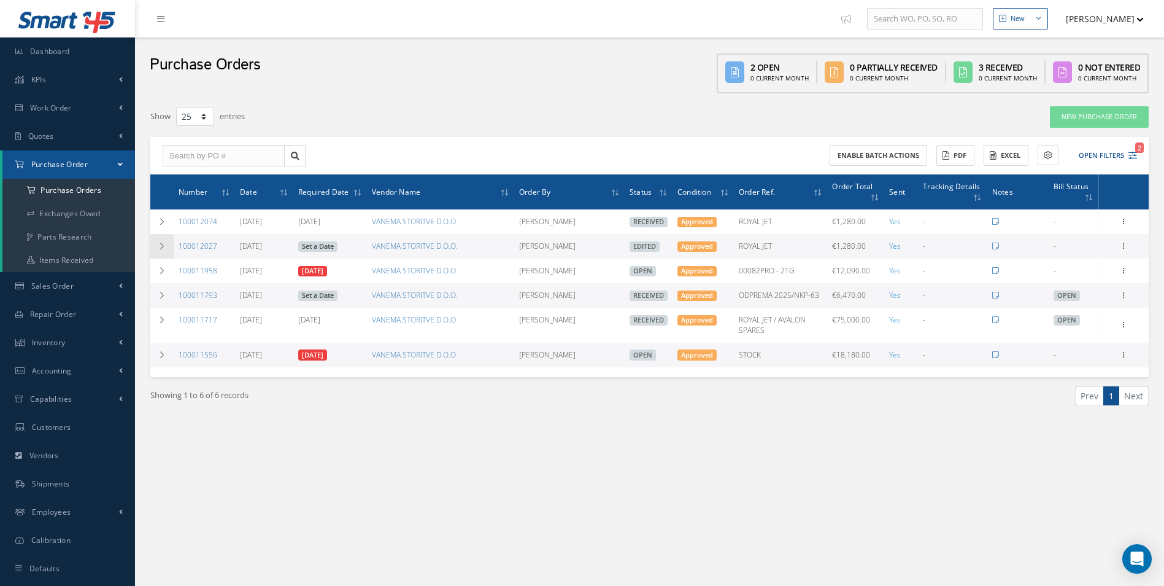
click at [163, 248] on icon at bounding box center [162, 245] width 9 height 7
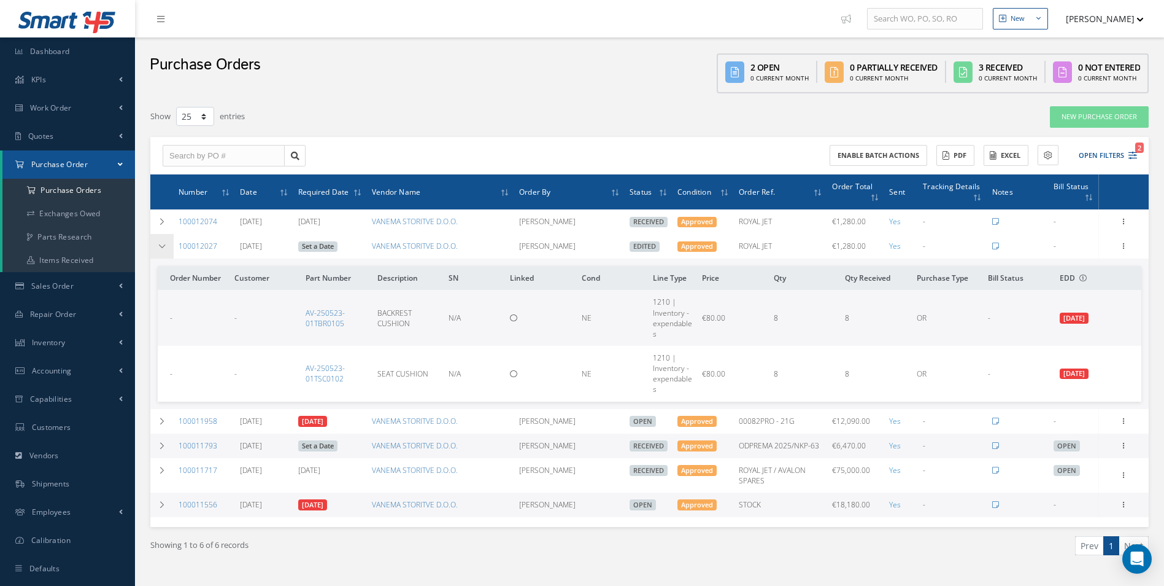
click at [163, 248] on icon at bounding box center [162, 245] width 9 height 7
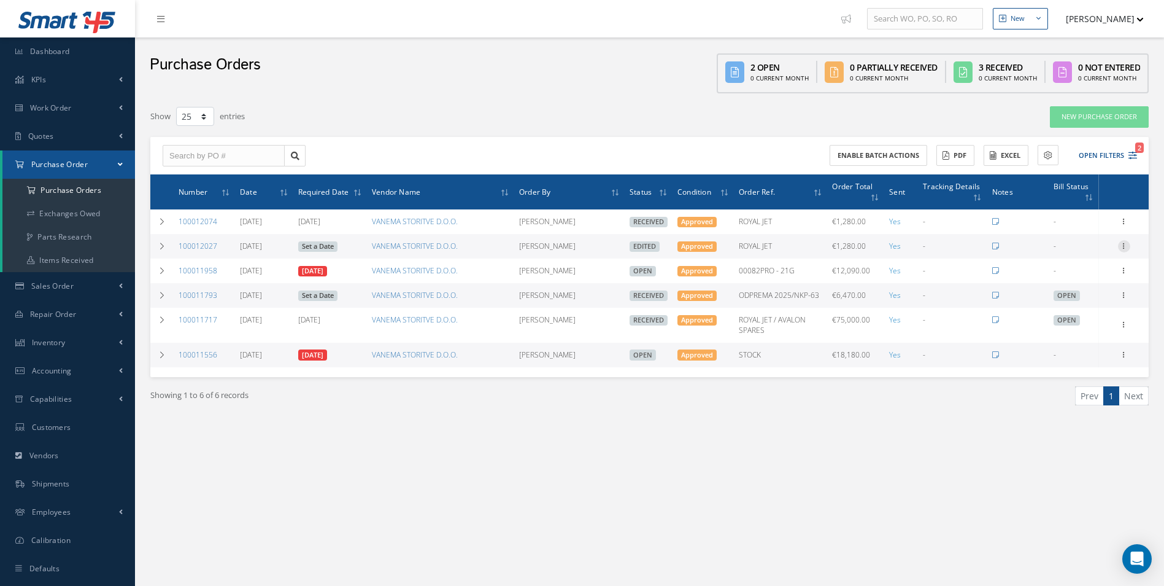
click at [1128, 249] on icon at bounding box center [1124, 245] width 12 height 10
click at [1074, 255] on link "Enter/Update" at bounding box center [1068, 254] width 97 height 16
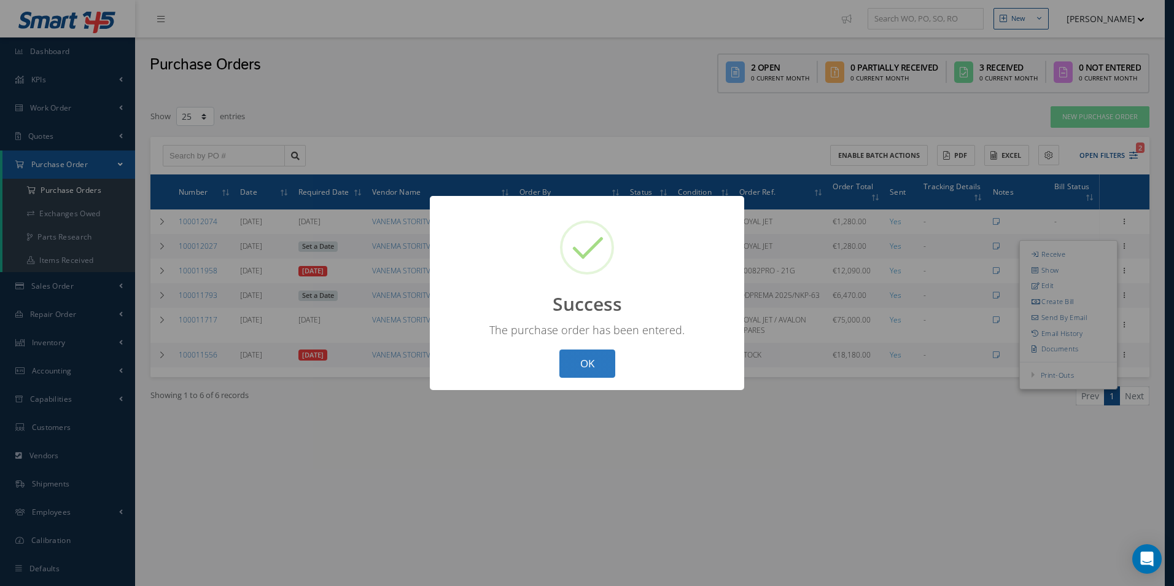
click at [591, 363] on button "OK" at bounding box center [587, 363] width 56 height 29
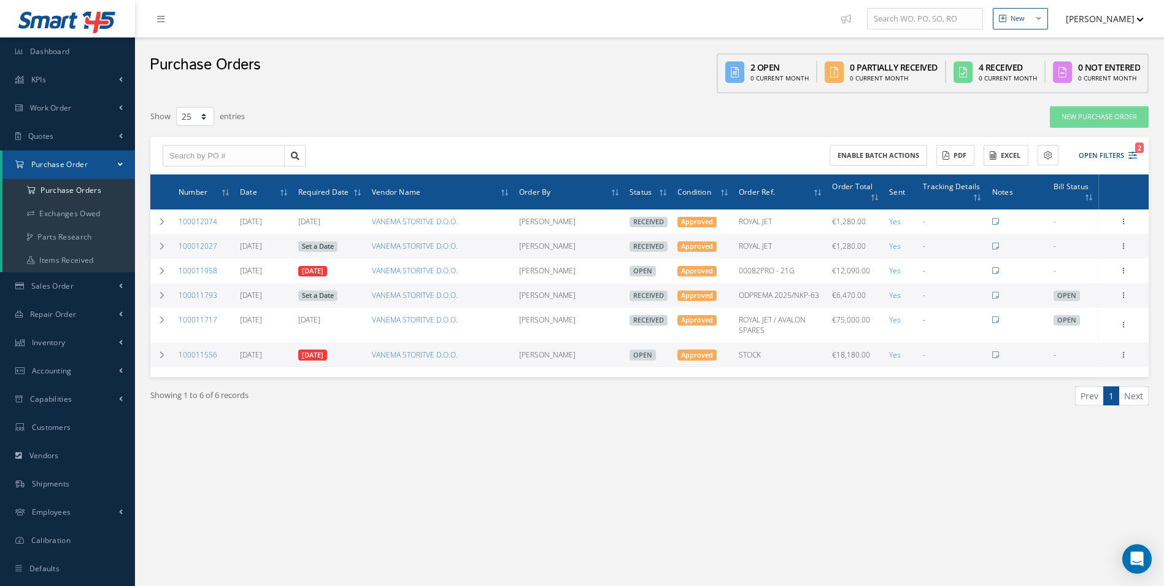
click at [694, 420] on div "Showing 1 to 6 of 6 records Prev 1 Next" at bounding box center [649, 407] width 1017 height 60
click at [161, 355] on icon at bounding box center [162, 354] width 9 height 7
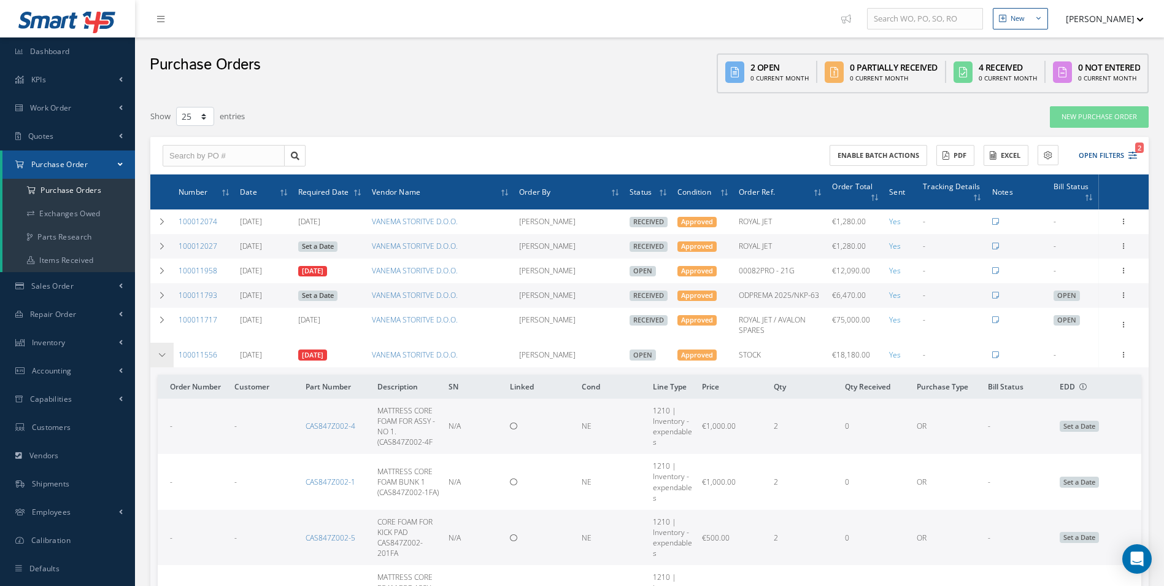
click at [167, 357] on td at bounding box center [161, 355] width 23 height 25
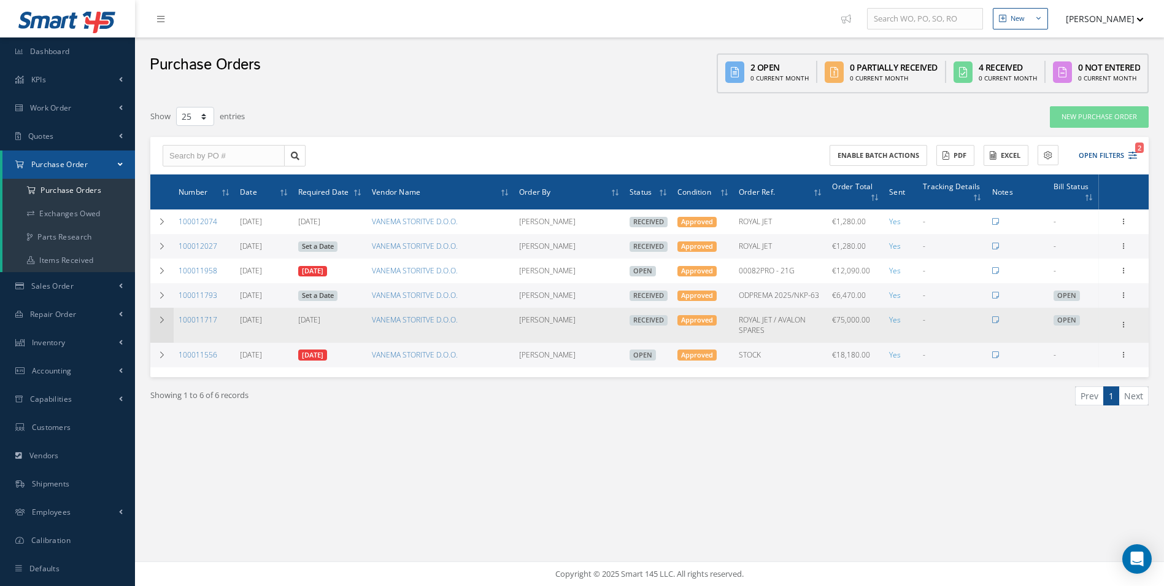
click at [160, 322] on icon at bounding box center [162, 319] width 9 height 7
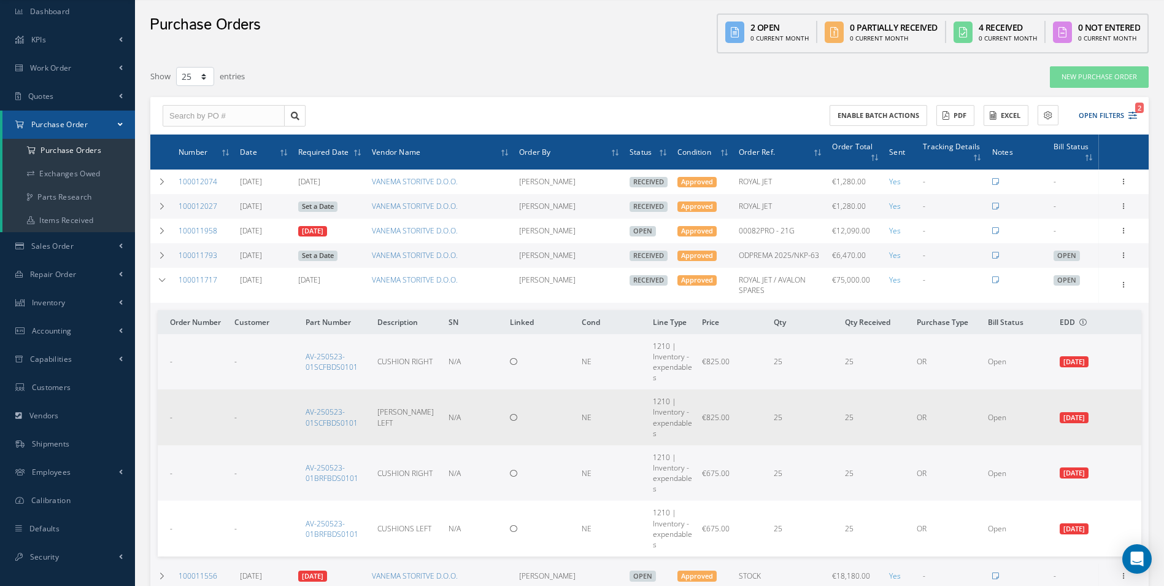
scroll to position [61, 0]
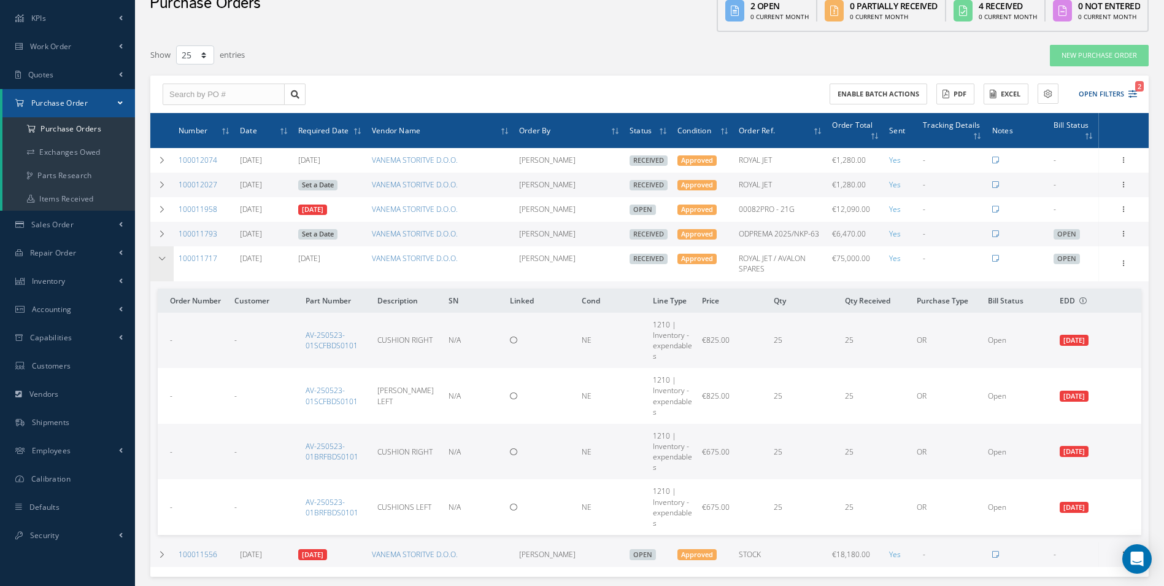
click at [168, 265] on td at bounding box center [161, 263] width 23 height 34
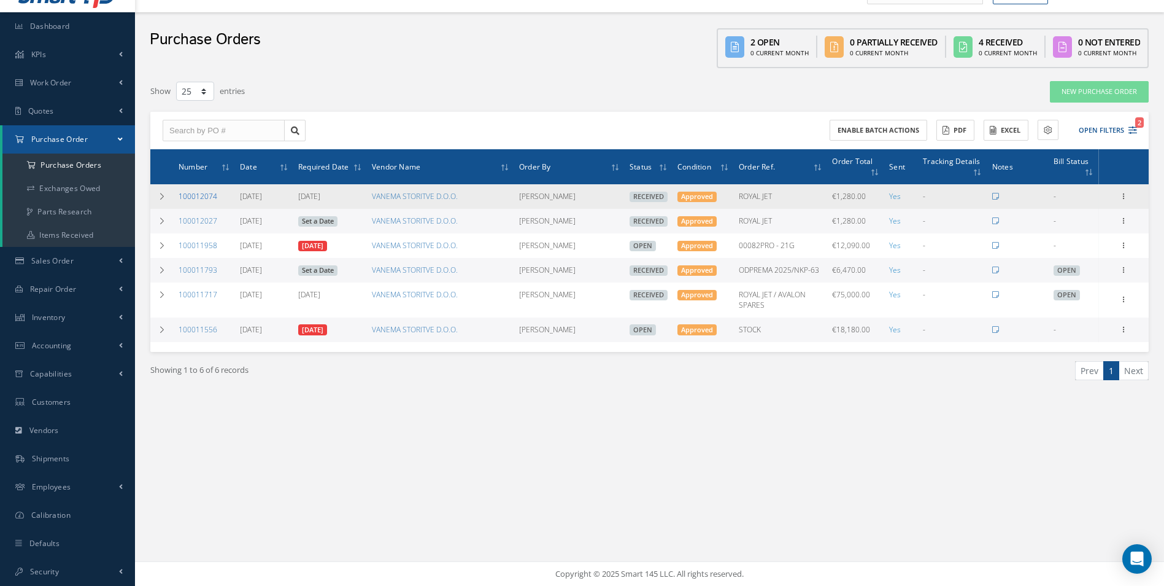
drag, startPoint x: 222, startPoint y: 197, endPoint x: 179, endPoint y: 201, distance: 43.8
click at [179, 201] on td "100012074" at bounding box center [204, 196] width 61 height 25
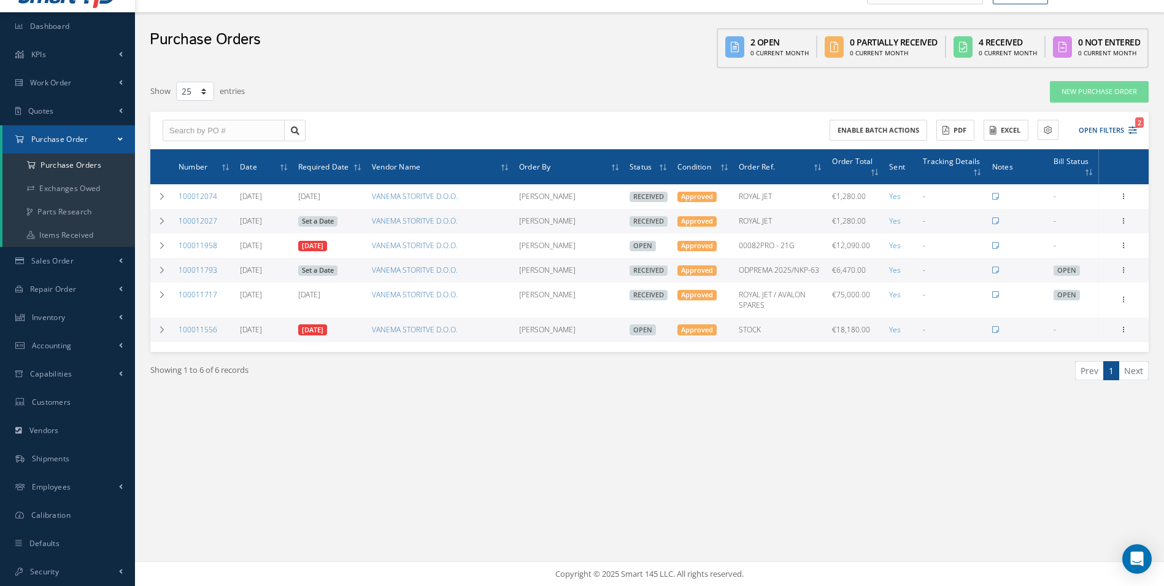
copy link "100012074"
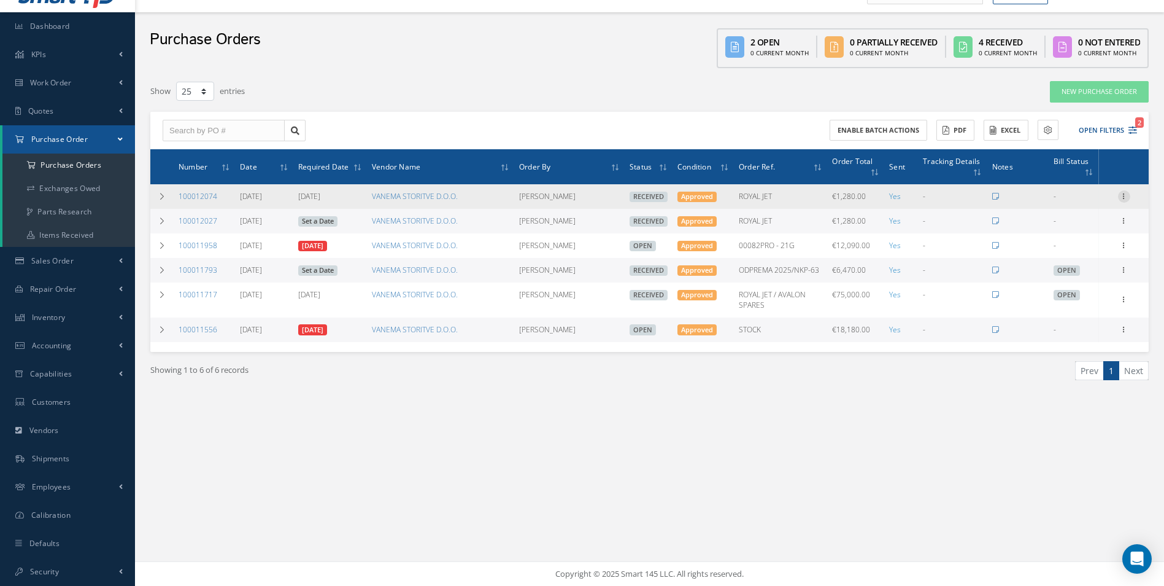
click at [1125, 199] on icon at bounding box center [1124, 195] width 12 height 10
click at [1064, 250] on link "Create Bill" at bounding box center [1068, 252] width 97 height 16
type input "0.00"
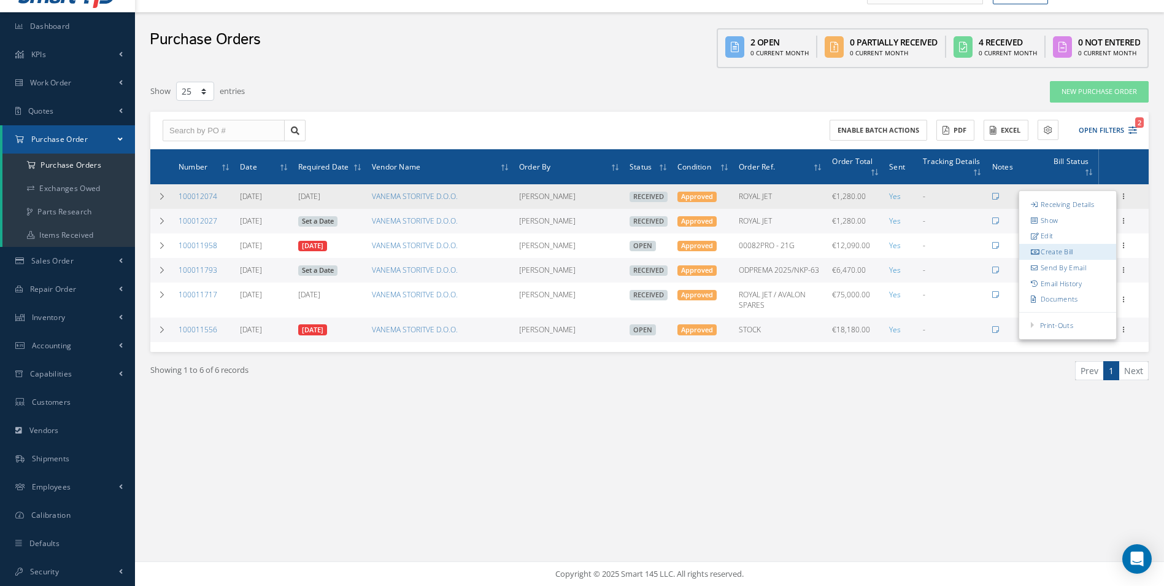
type input "0.00"
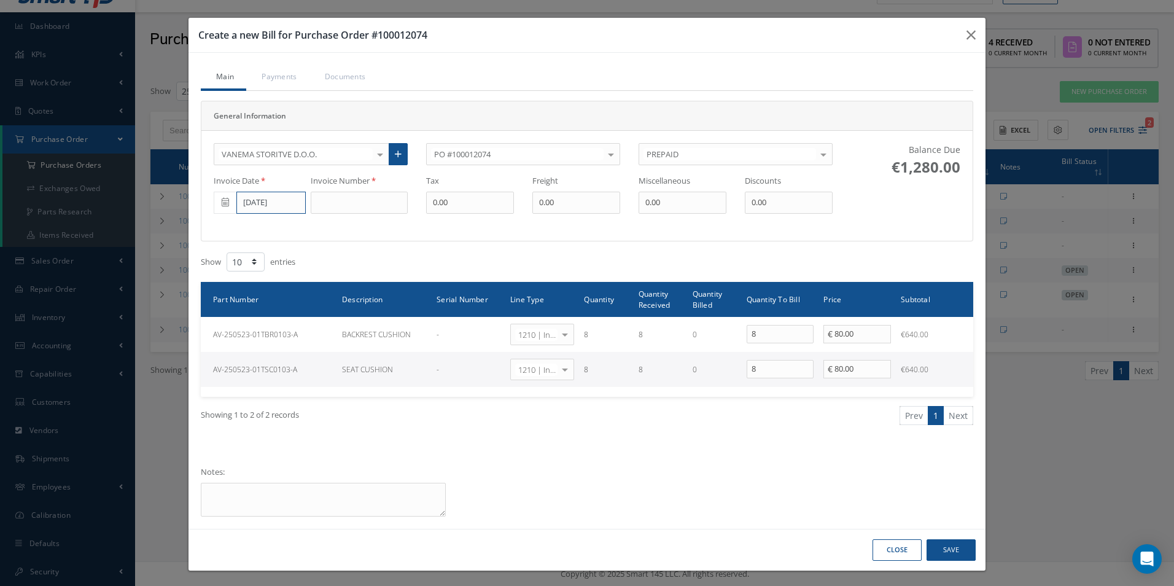
click at [284, 200] on input "[DATE]" at bounding box center [270, 203] width 69 height 22
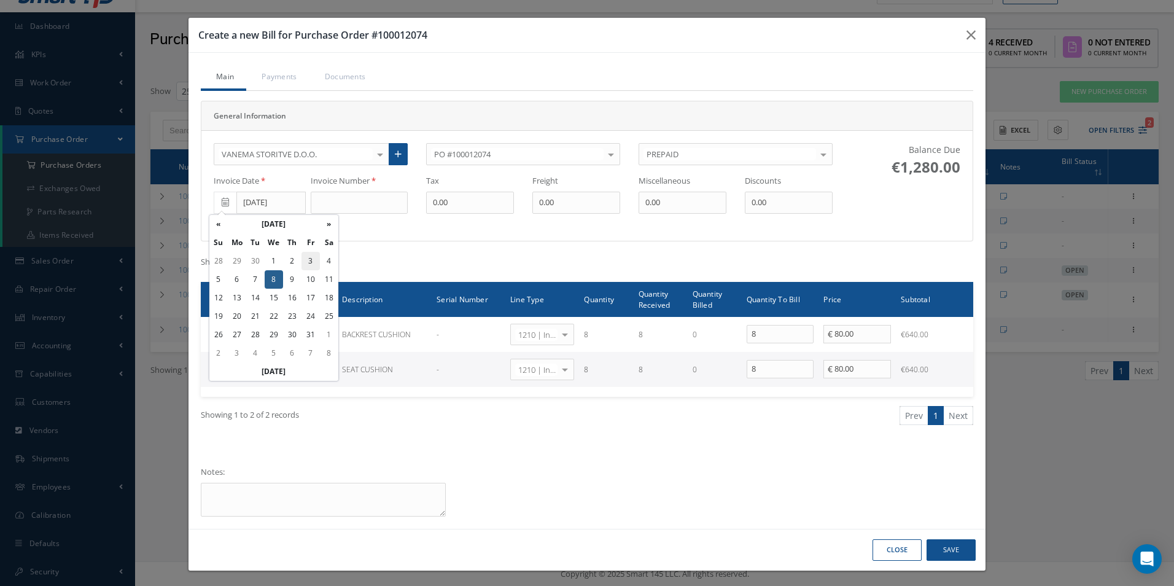
click at [304, 259] on td "3" at bounding box center [310, 261] width 18 height 18
type input "[DATE]"
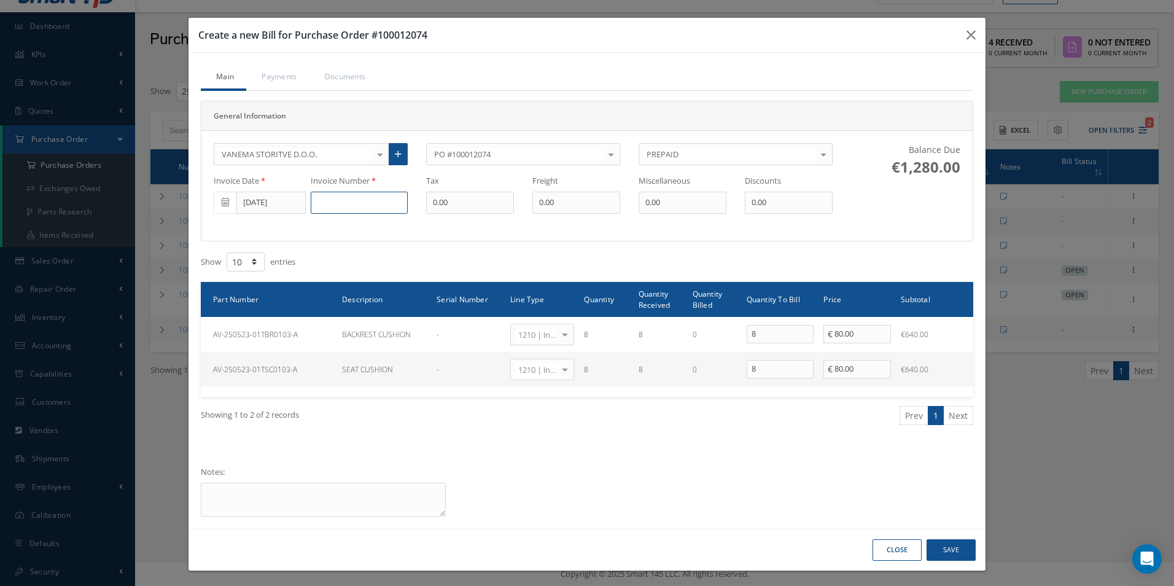
click at [352, 198] on input at bounding box center [359, 203] width 97 height 22
type input "RAP25000100"
click at [942, 545] on button "Save" at bounding box center [950, 549] width 49 height 21
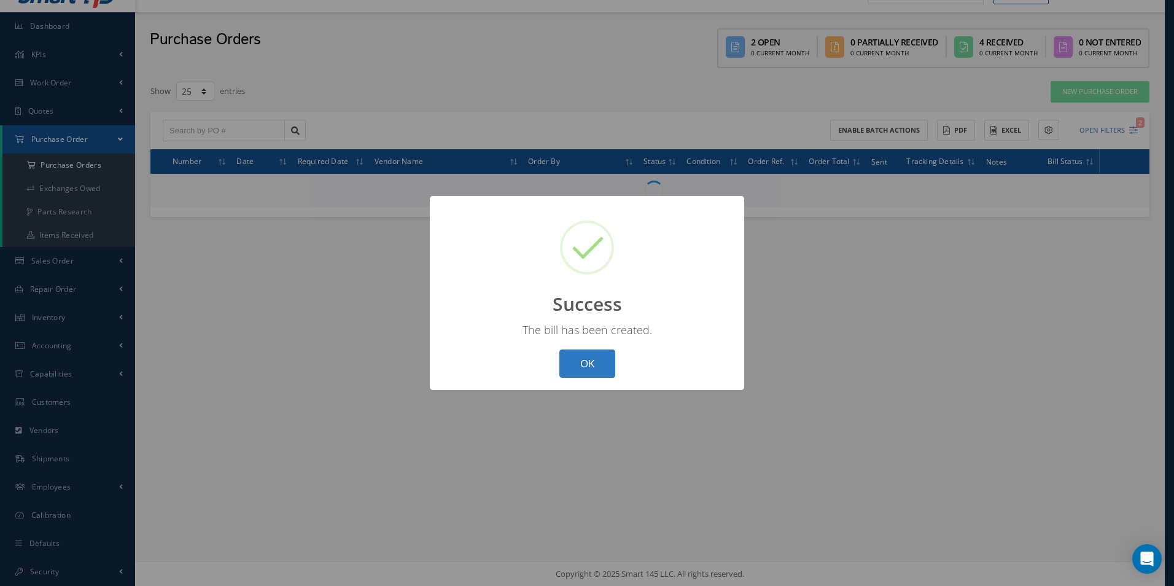
click at [601, 362] on button "OK" at bounding box center [587, 363] width 56 height 29
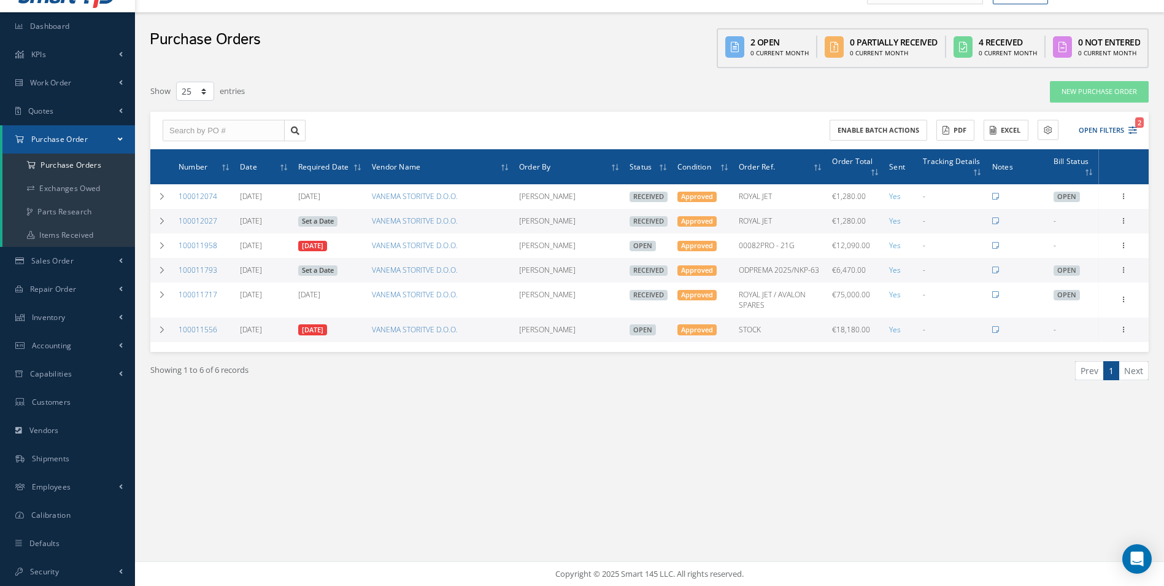
drag, startPoint x: 222, startPoint y: 224, endPoint x: 179, endPoint y: 227, distance: 43.0
click at [179, 227] on td "100012027" at bounding box center [204, 221] width 61 height 25
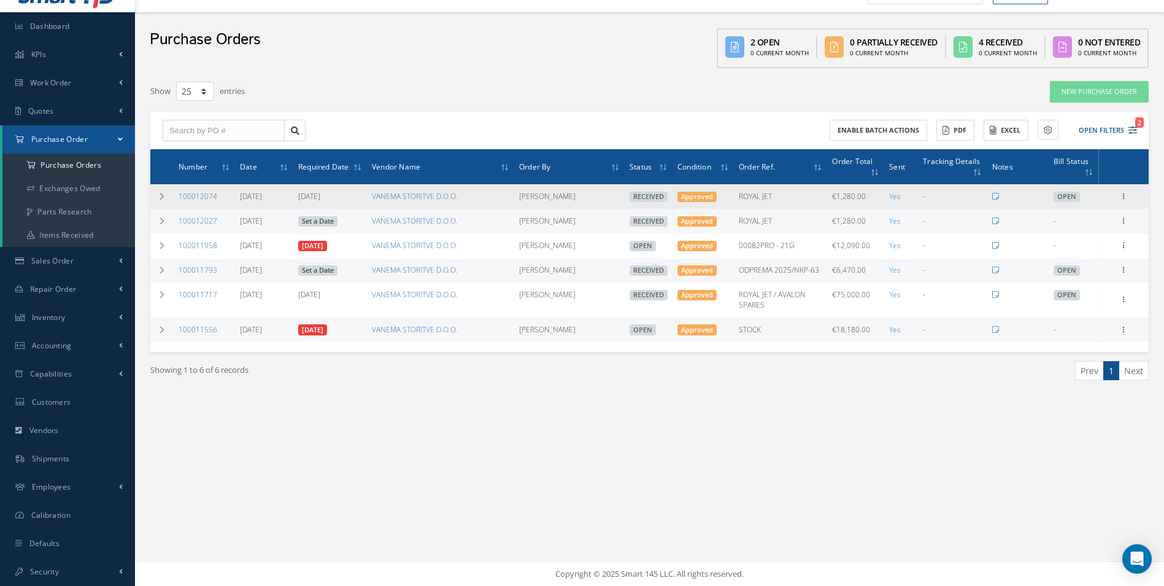
copy link "100012027"
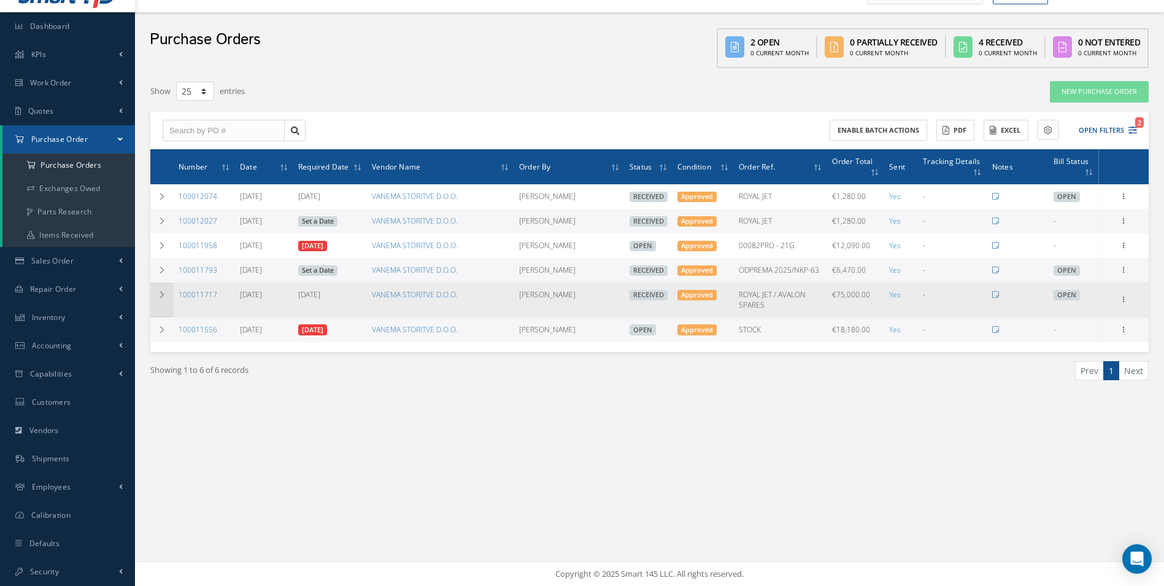
click at [157, 295] on td at bounding box center [161, 299] width 23 height 34
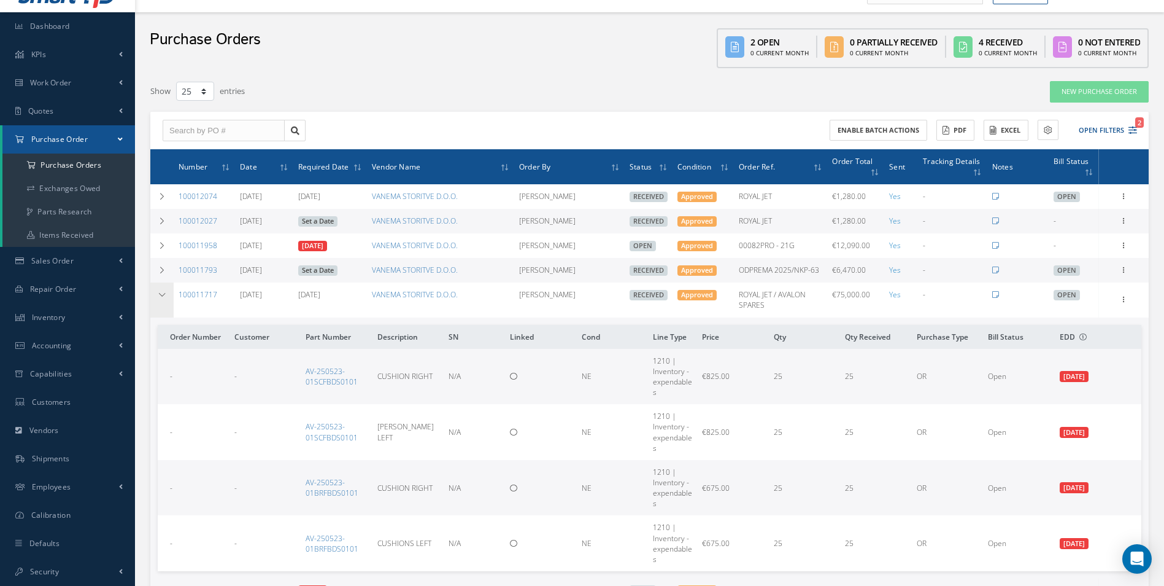
click at [158, 295] on icon at bounding box center [162, 294] width 9 height 7
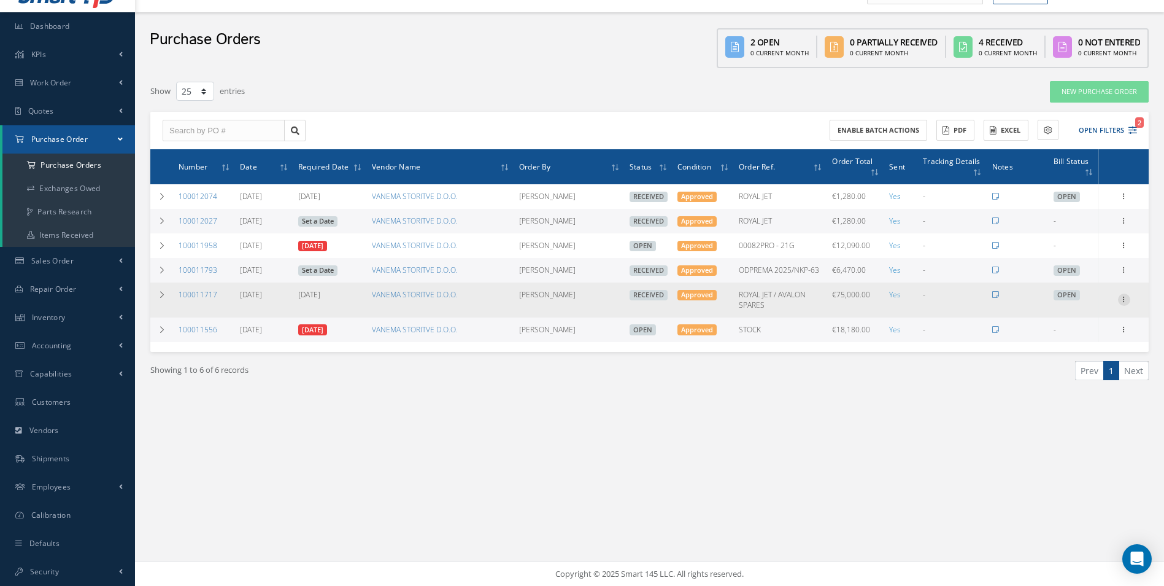
click at [1122, 304] on div at bounding box center [1124, 299] width 12 height 12
click at [1066, 350] on link "Create Bill" at bounding box center [1068, 355] width 97 height 16
type input "0.00"
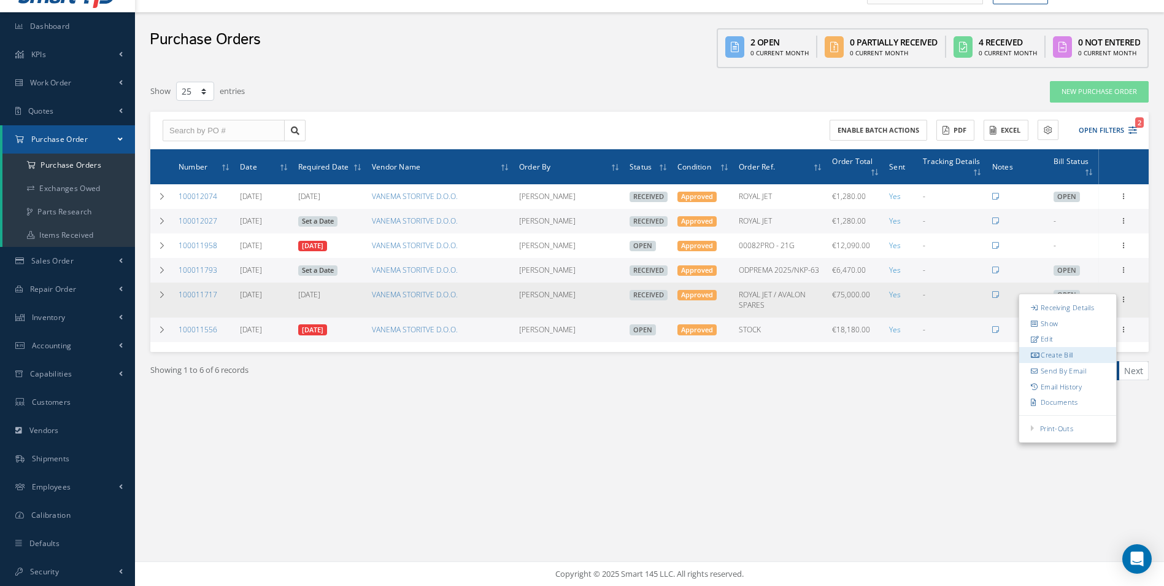
type input "0.00"
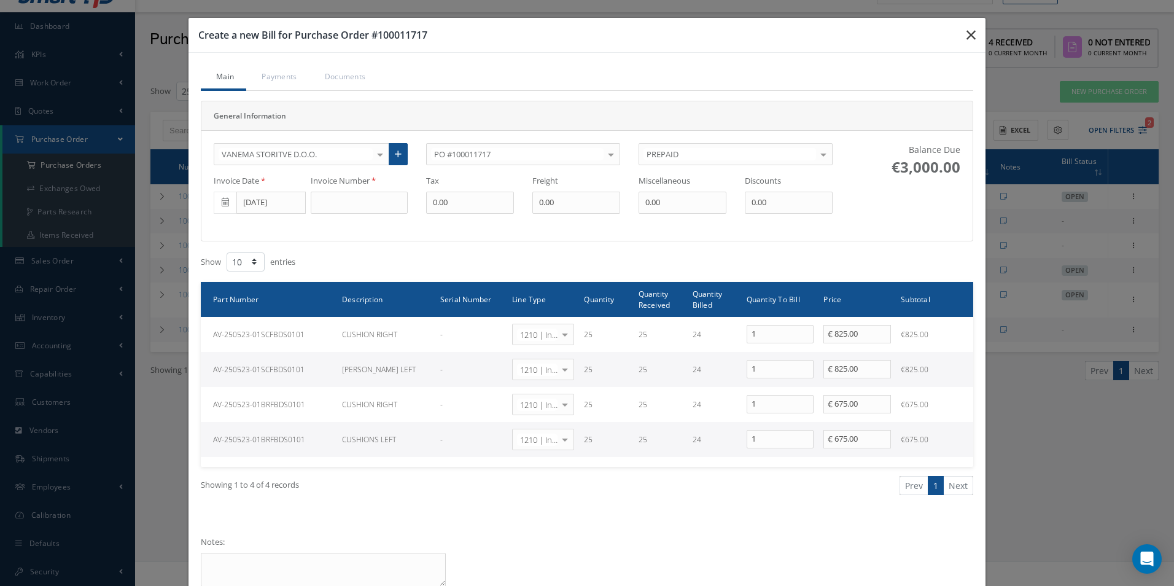
click at [966, 40] on icon "button" at bounding box center [970, 35] width 9 height 15
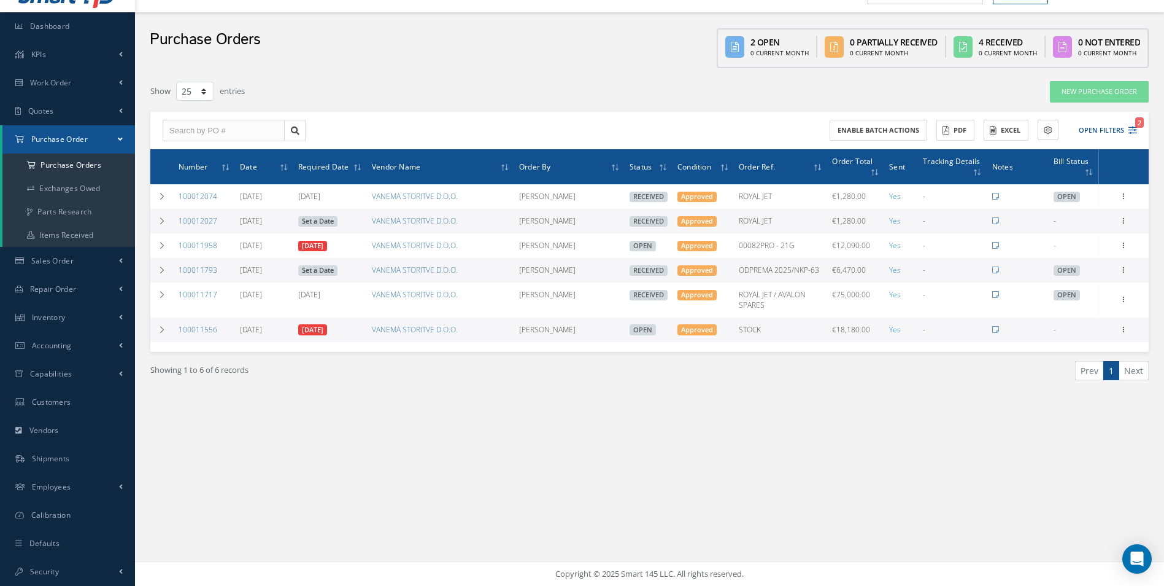
scroll to position [0, 0]
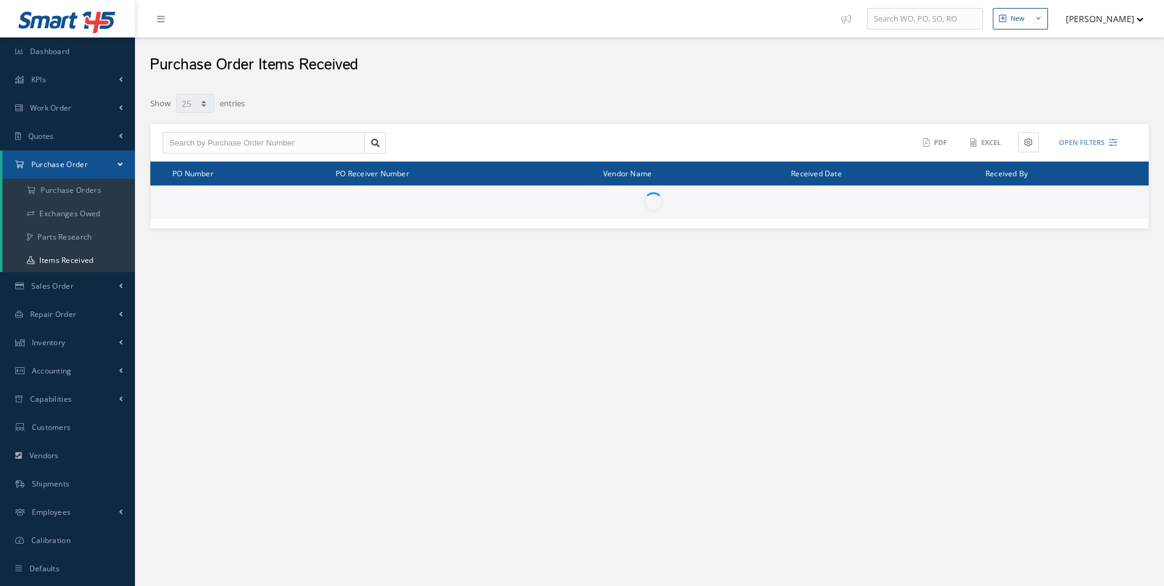
select select "25"
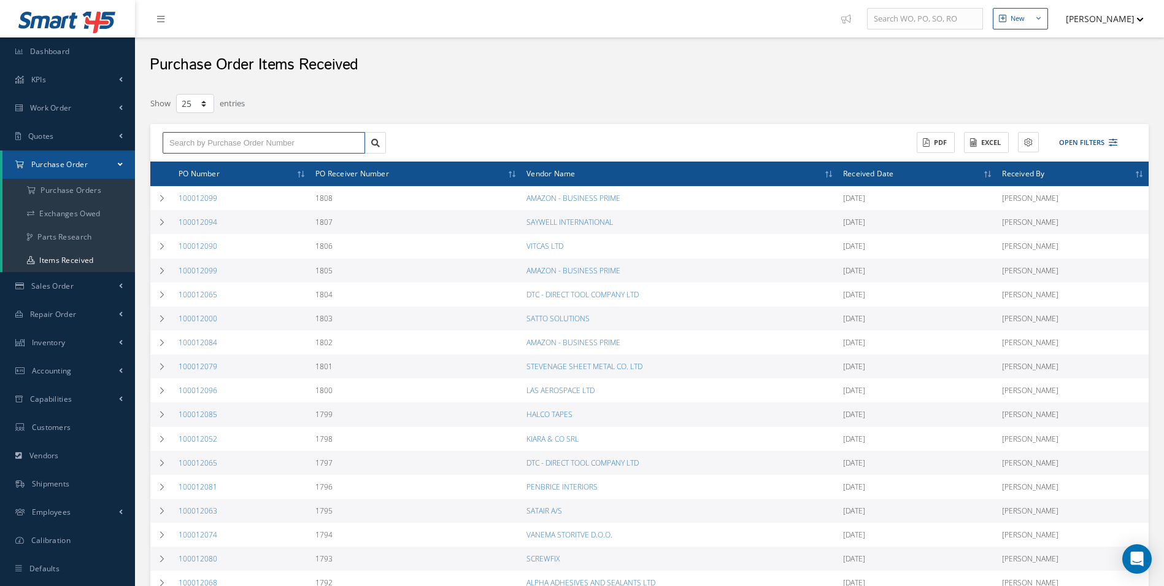
click at [276, 145] on input "text" at bounding box center [264, 143] width 203 height 22
paste input "100012074"
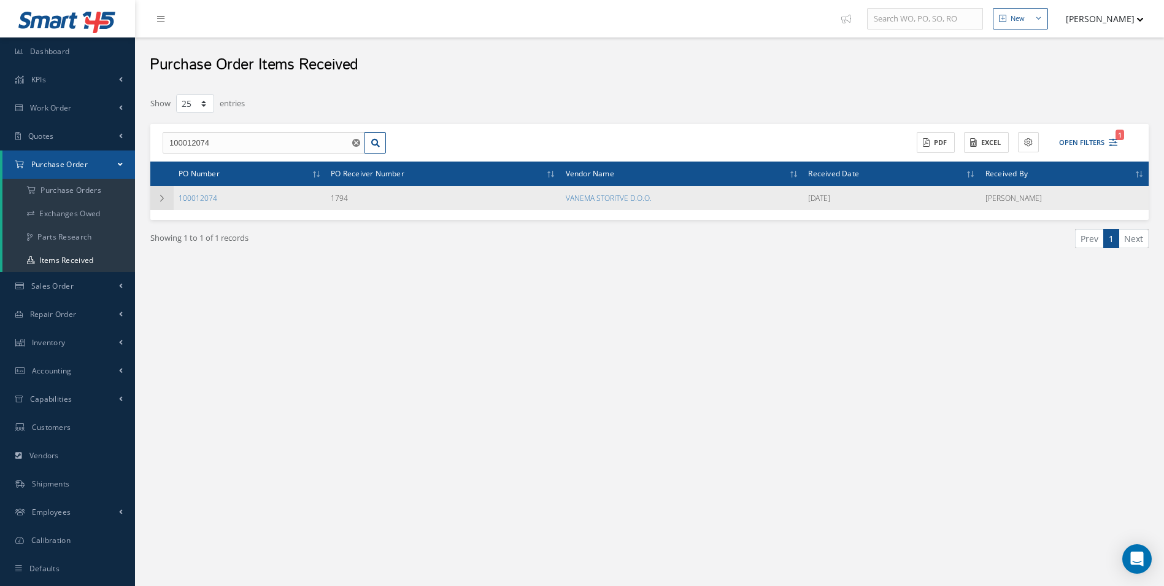
click at [158, 198] on icon at bounding box center [162, 198] width 9 height 7
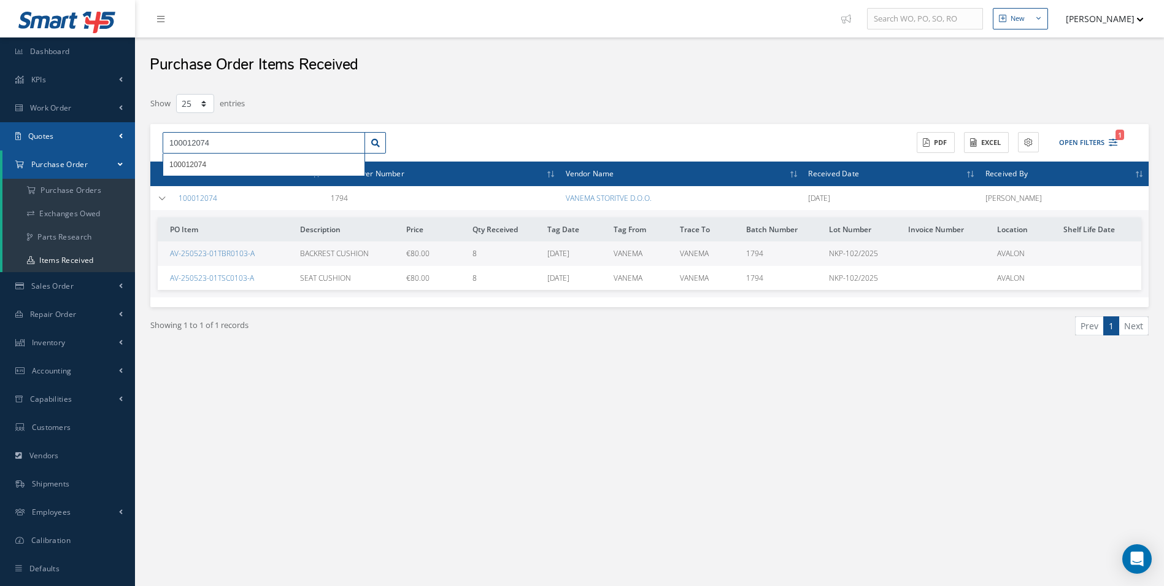
drag, startPoint x: 196, startPoint y: 147, endPoint x: 101, endPoint y: 128, distance: 97.5
click at [150, 144] on div "100012074 100012074 ACTIONS Receive Payments Select Customer Cabinair Services …" at bounding box center [649, 143] width 999 height 38
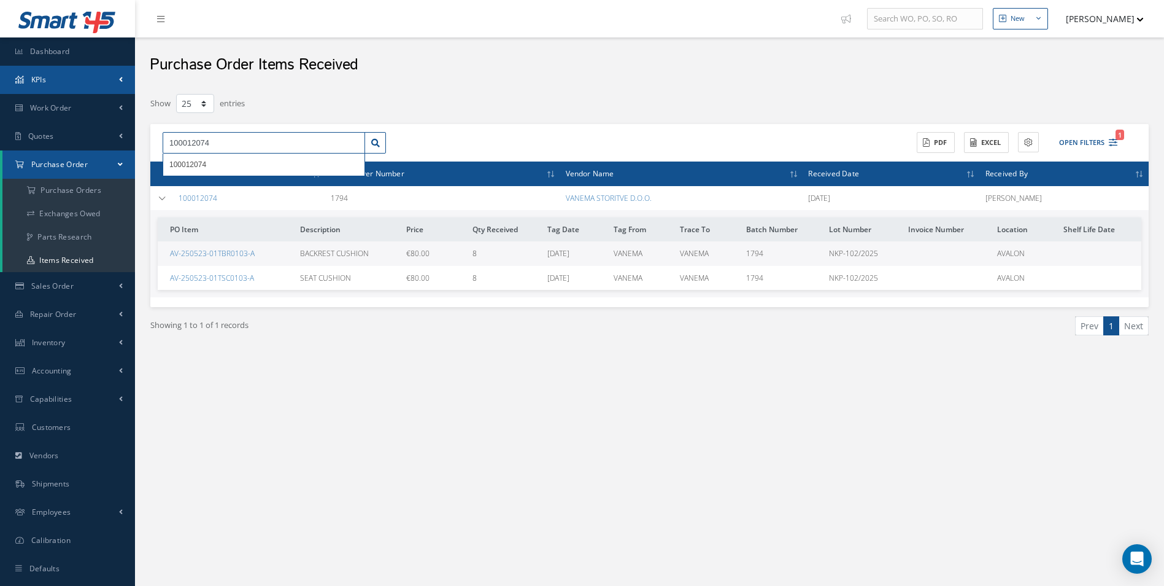
paste input "27"
type input "100012027"
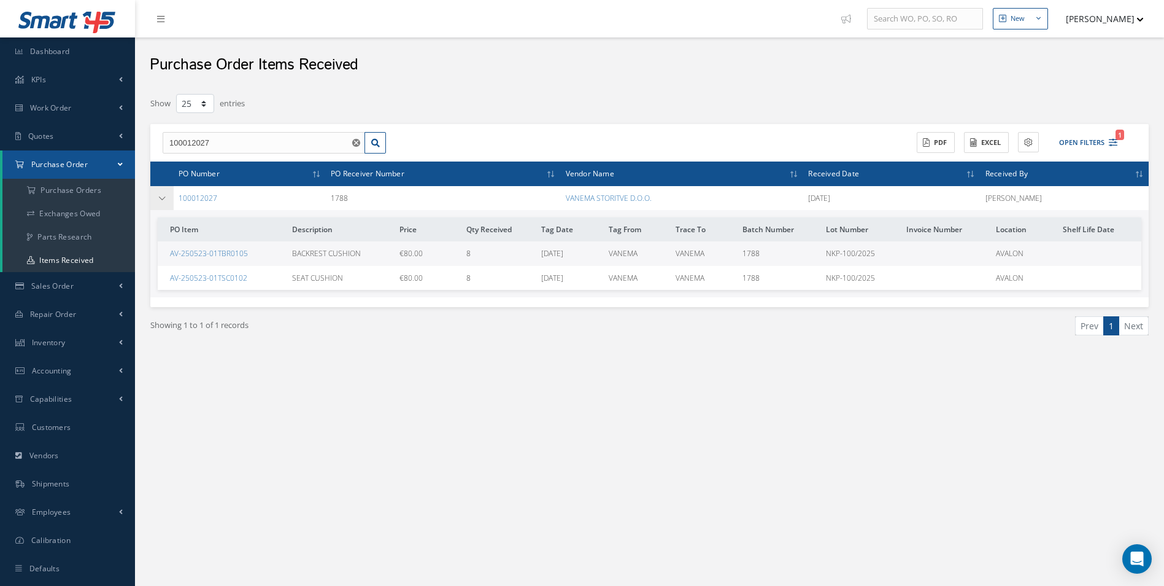
click at [166, 197] on icon at bounding box center [162, 198] width 9 height 7
